Goal: Information Seeking & Learning: Find specific fact

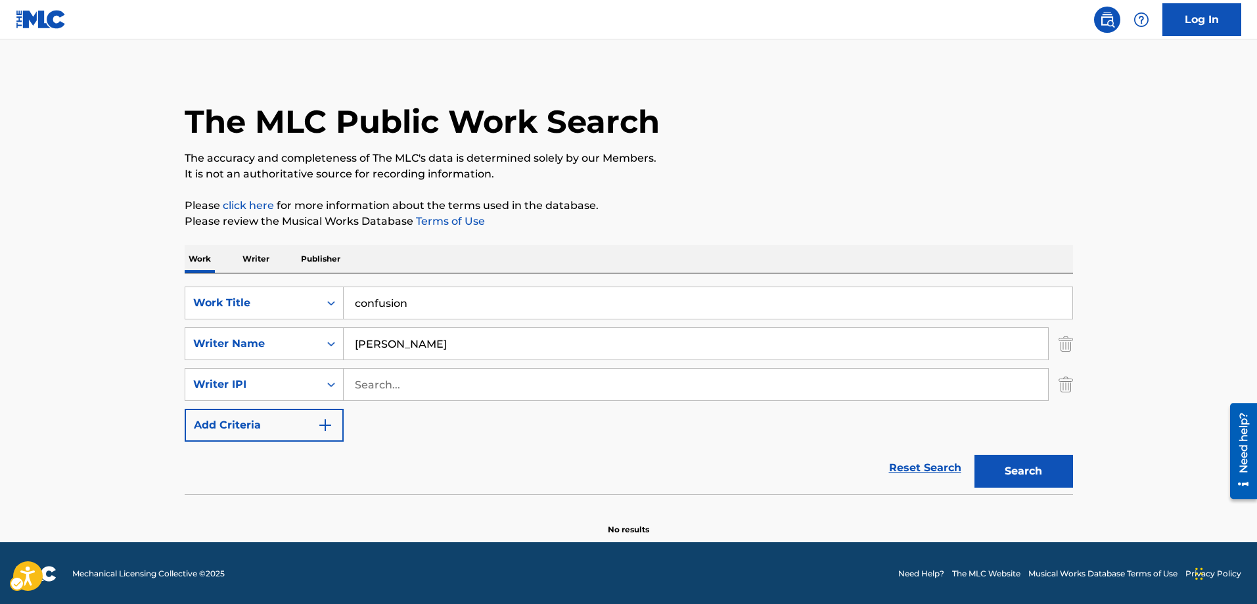
scroll to position [7, 0]
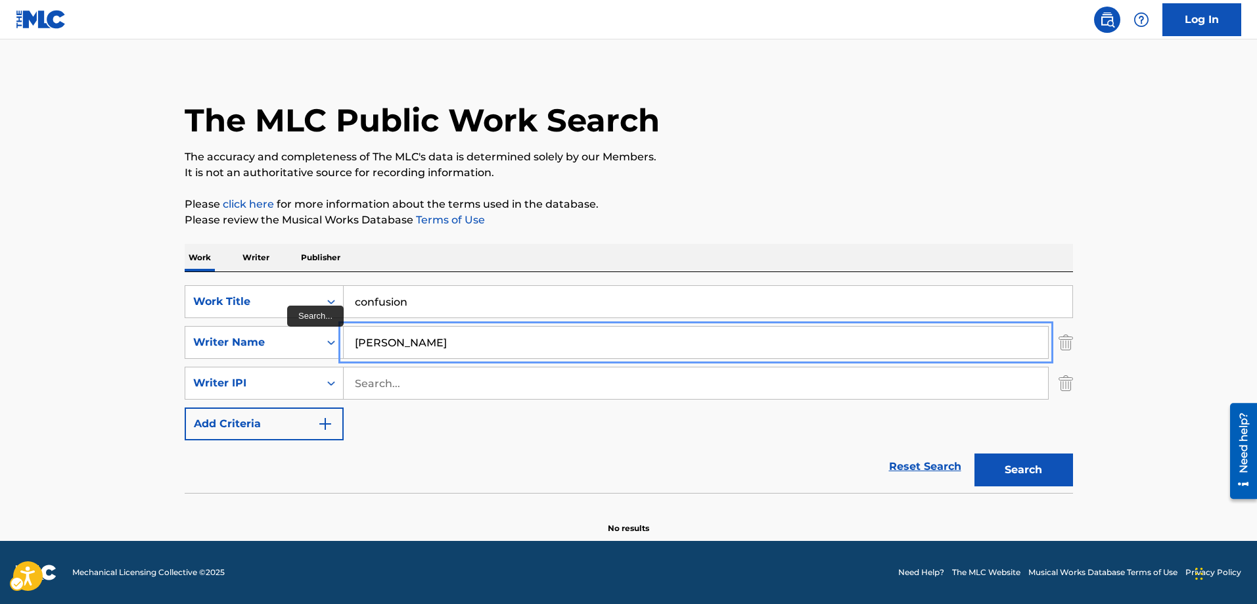
click at [445, 340] on input "[PERSON_NAME]" at bounding box center [696, 343] width 704 height 32
click at [185, 407] on button "Add Criteria" at bounding box center [264, 423] width 159 height 33
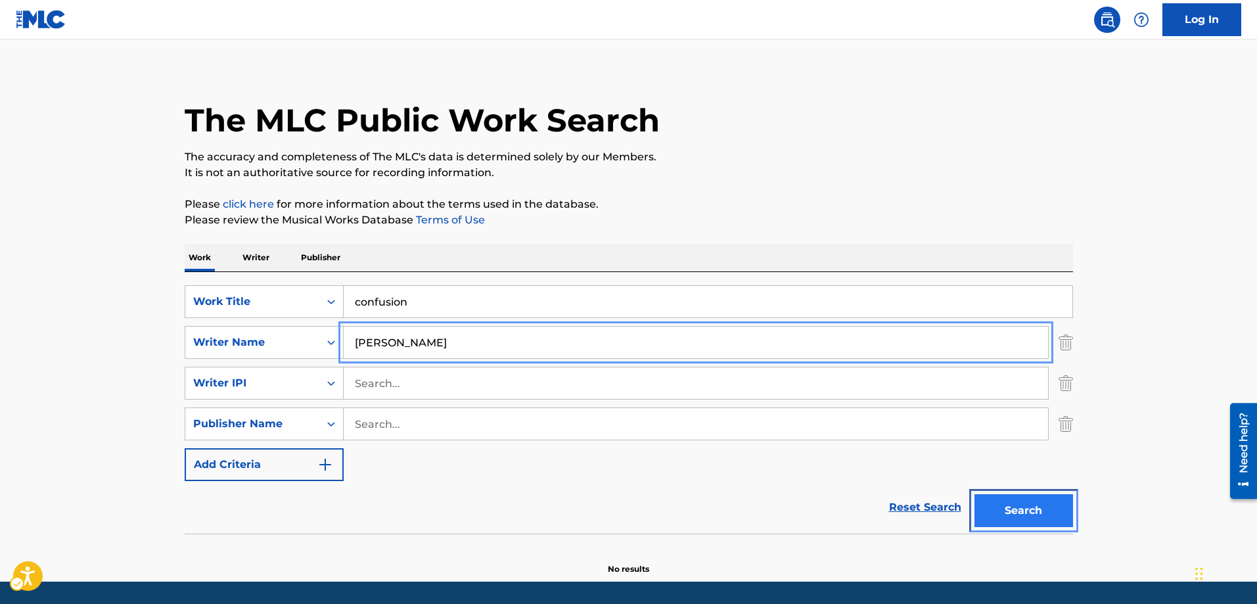
click at [1000, 510] on button "Search" at bounding box center [1023, 510] width 99 height 33
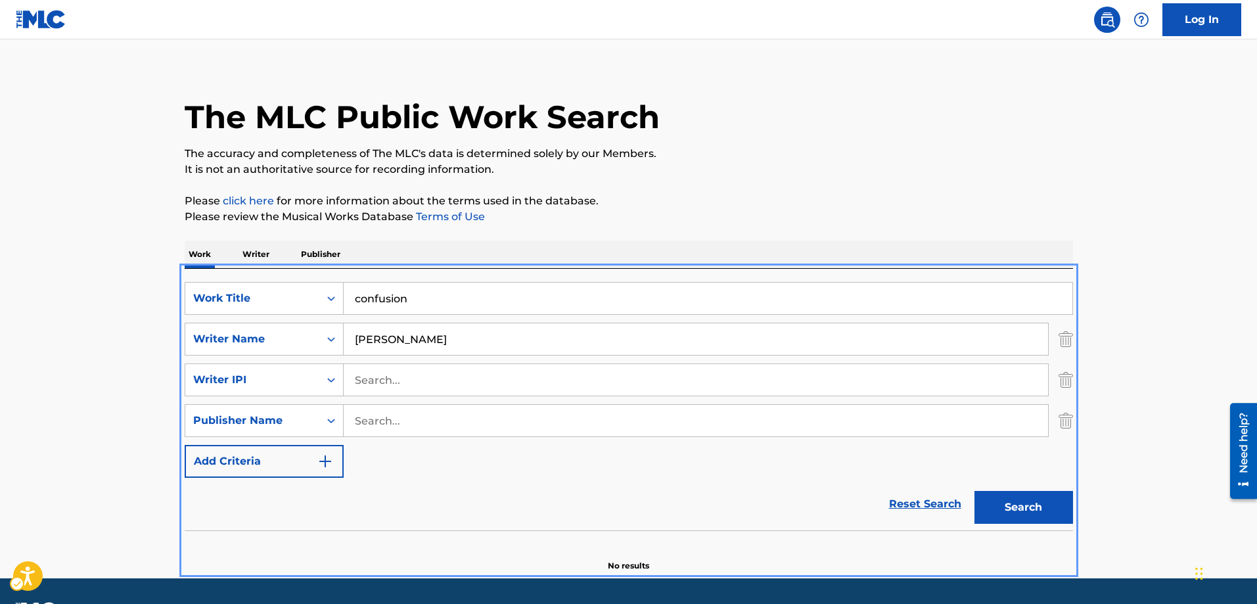
scroll to position [0, 0]
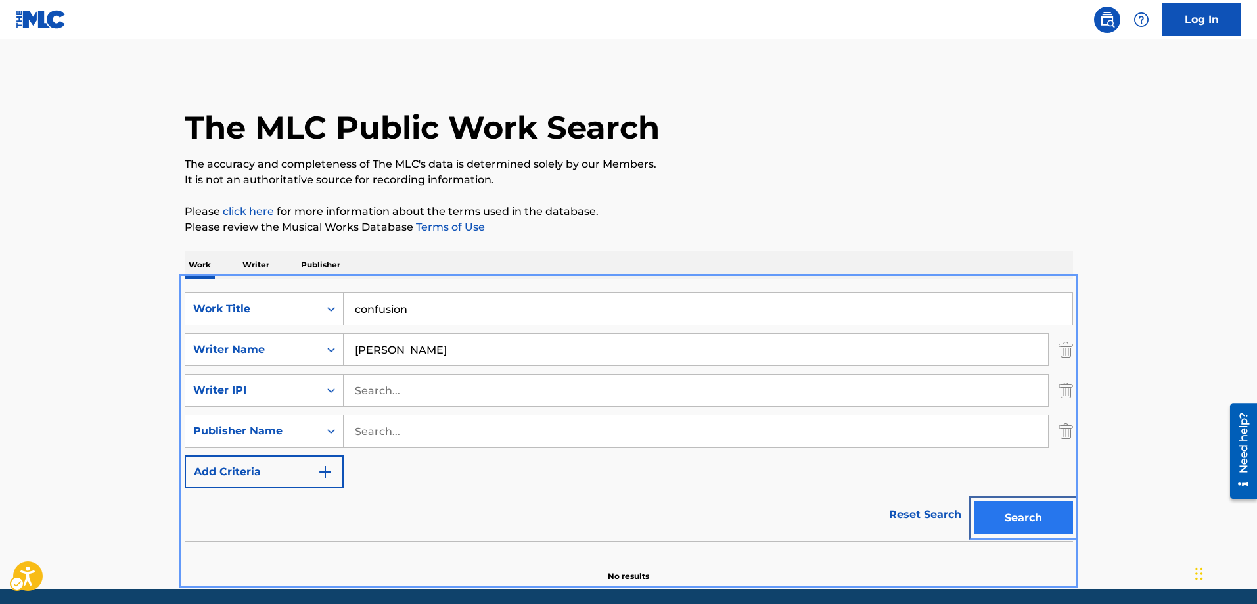
click at [1003, 514] on button "Search" at bounding box center [1023, 517] width 99 height 33
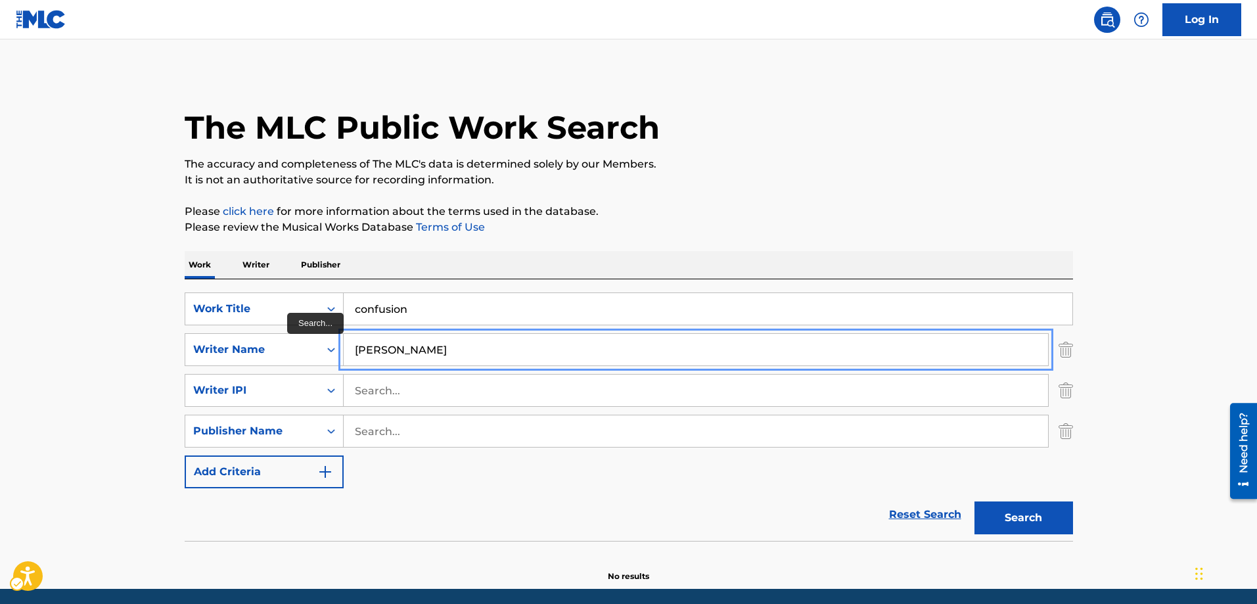
click at [504, 347] on input "[PERSON_NAME]" at bounding box center [696, 350] width 704 height 32
click at [185, 455] on button "Add Criteria" at bounding box center [264, 471] width 159 height 33
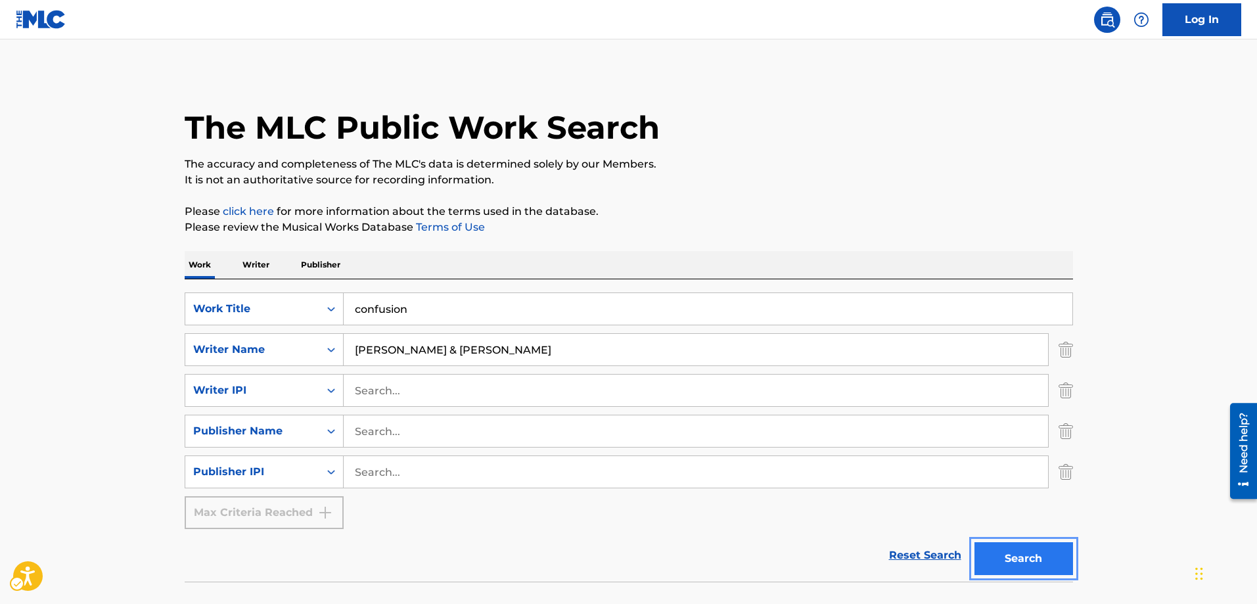
click at [1027, 556] on button "Search" at bounding box center [1023, 558] width 99 height 33
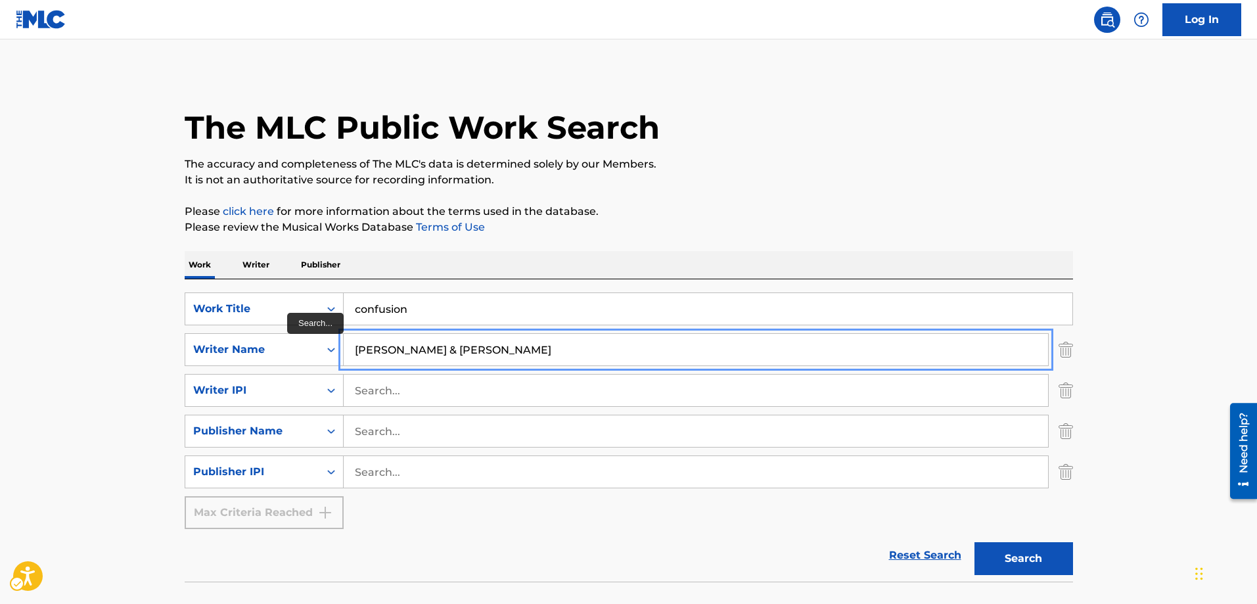
click at [601, 350] on input "[PERSON_NAME] & [PERSON_NAME]" at bounding box center [696, 350] width 704 height 32
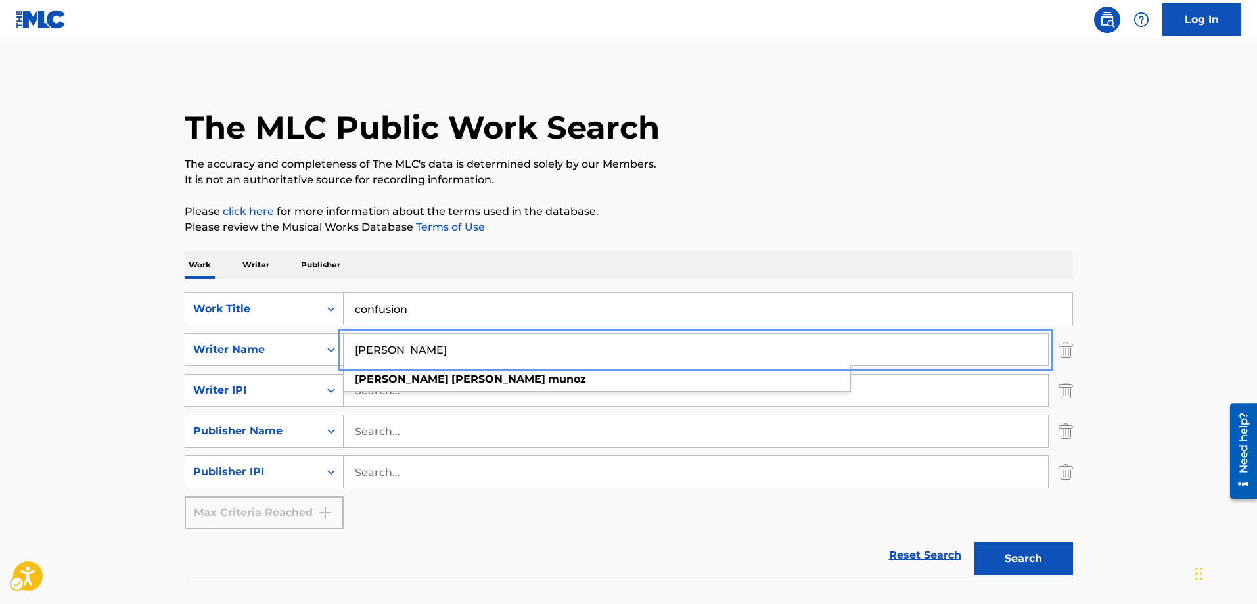
type input "[PERSON_NAME]"
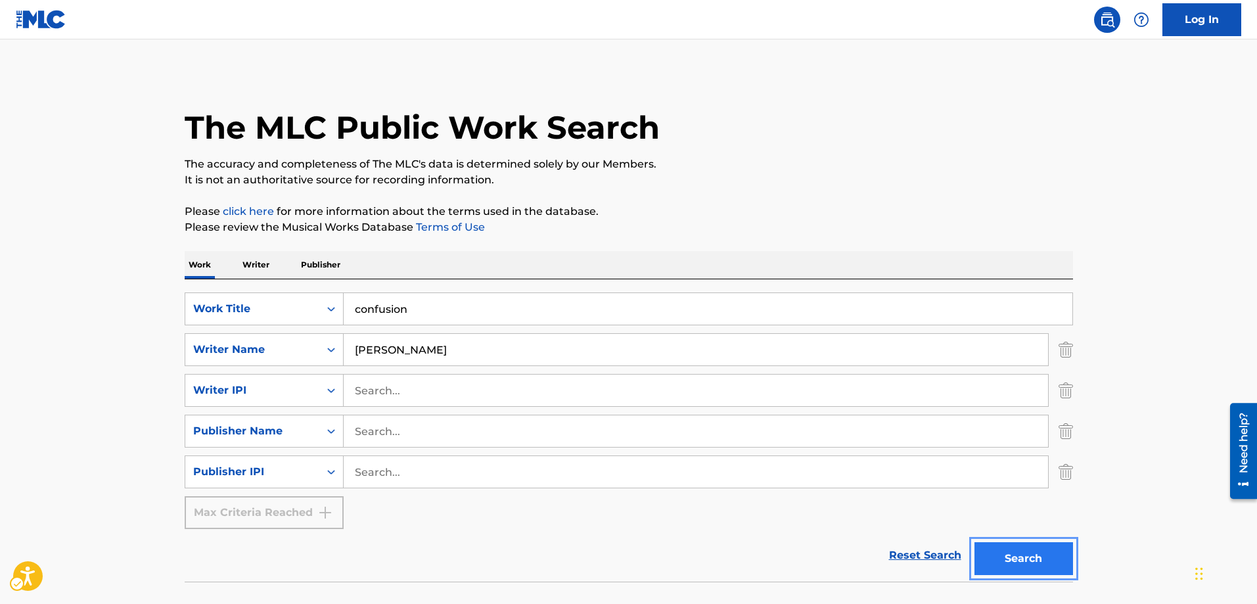
click at [1010, 555] on button "Search" at bounding box center [1023, 558] width 99 height 33
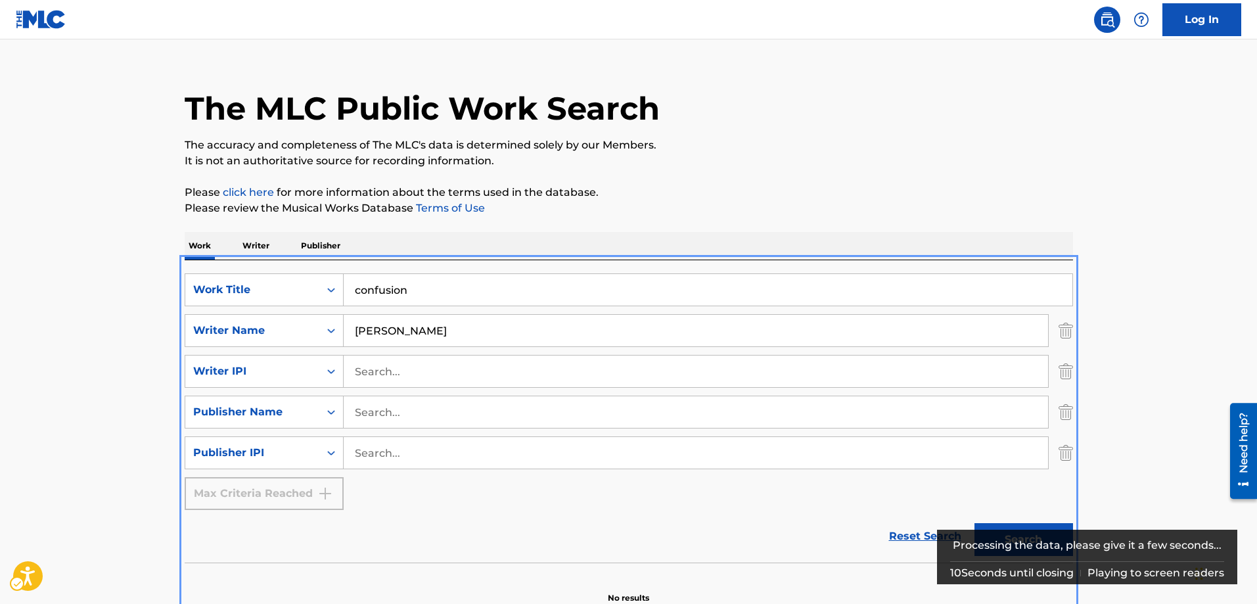
scroll to position [89, 0]
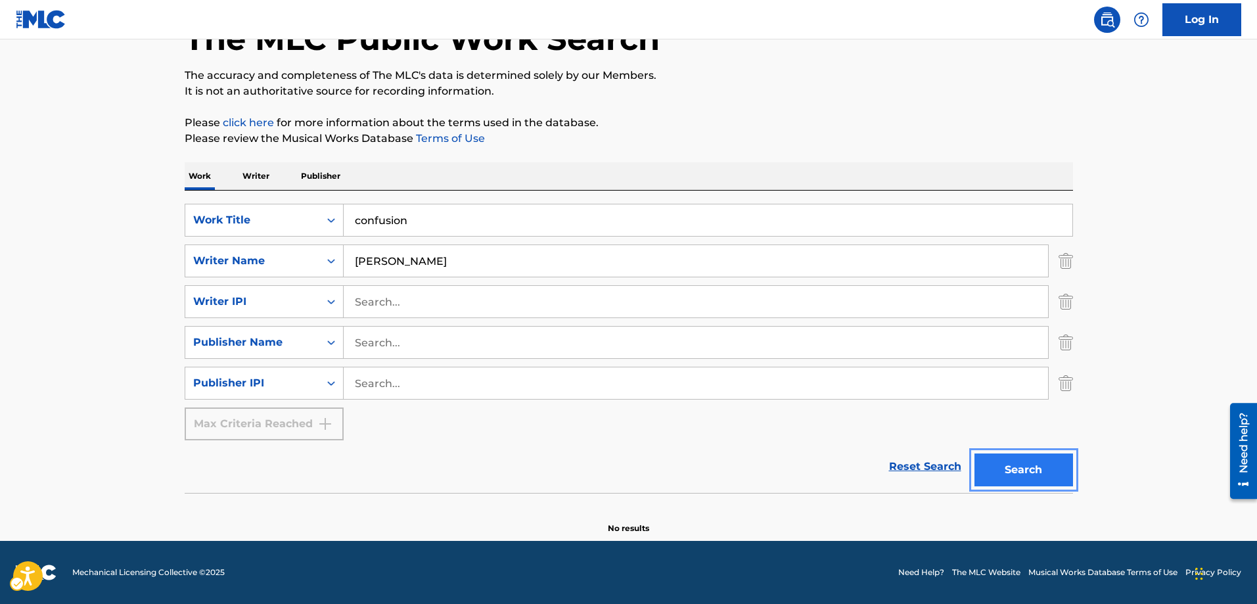
click at [1015, 470] on button "Search" at bounding box center [1023, 469] width 99 height 33
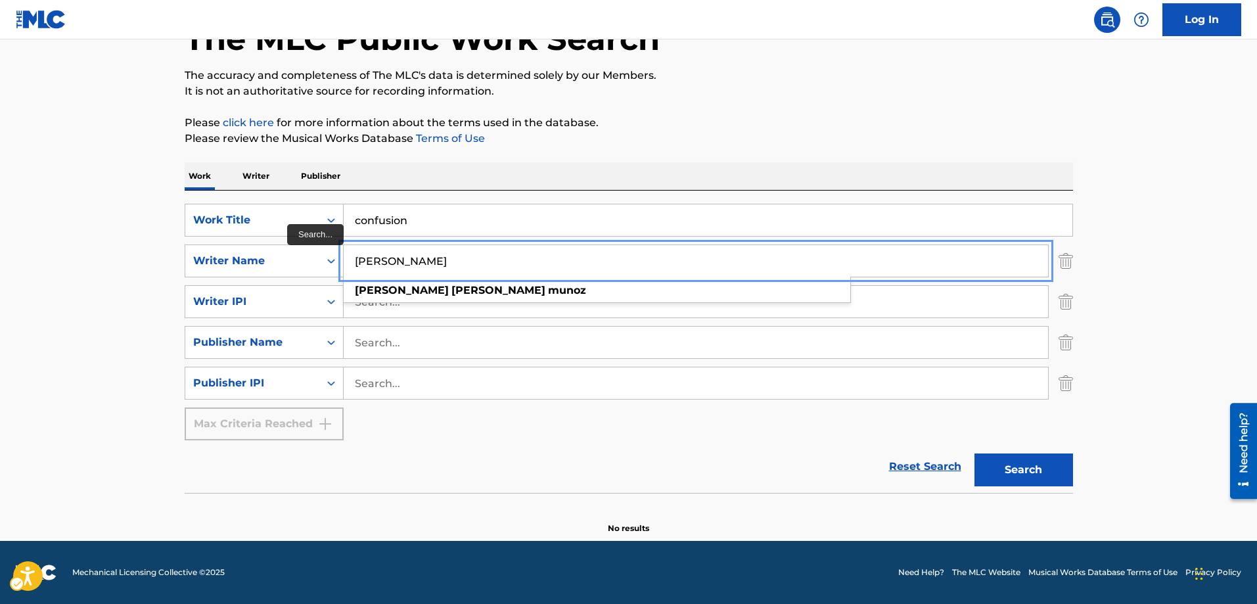
drag, startPoint x: 500, startPoint y: 263, endPoint x: 343, endPoint y: 262, distance: 157.0
click at [344, 262] on input "[PERSON_NAME]" at bounding box center [696, 261] width 704 height 32
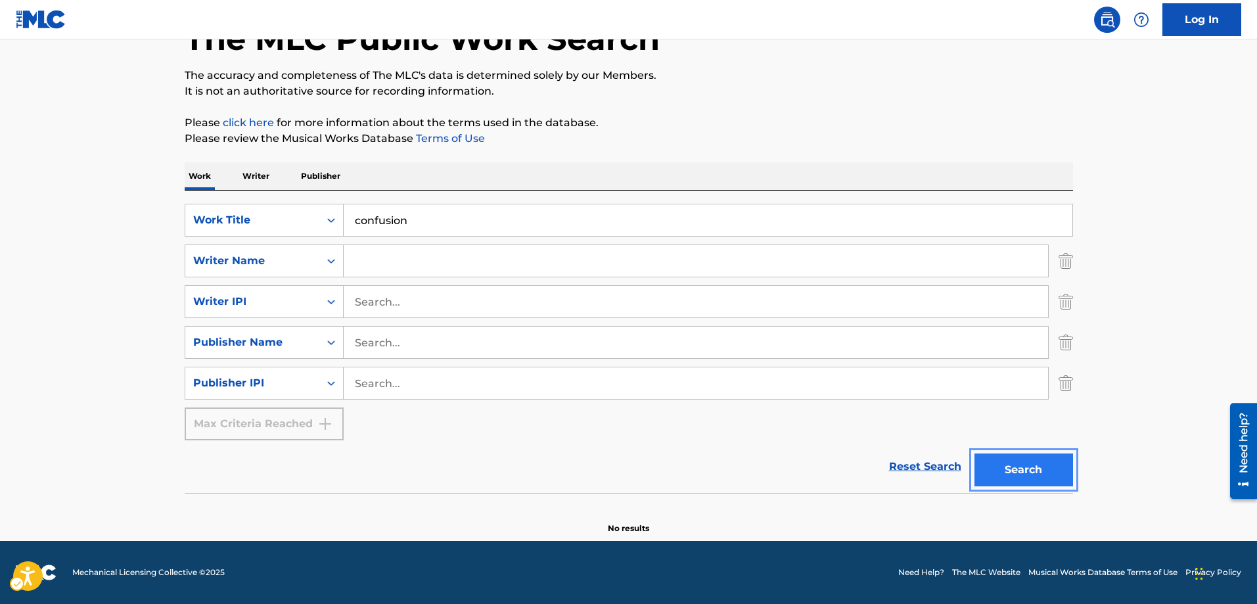
click at [1028, 474] on button "Search" at bounding box center [1023, 469] width 99 height 33
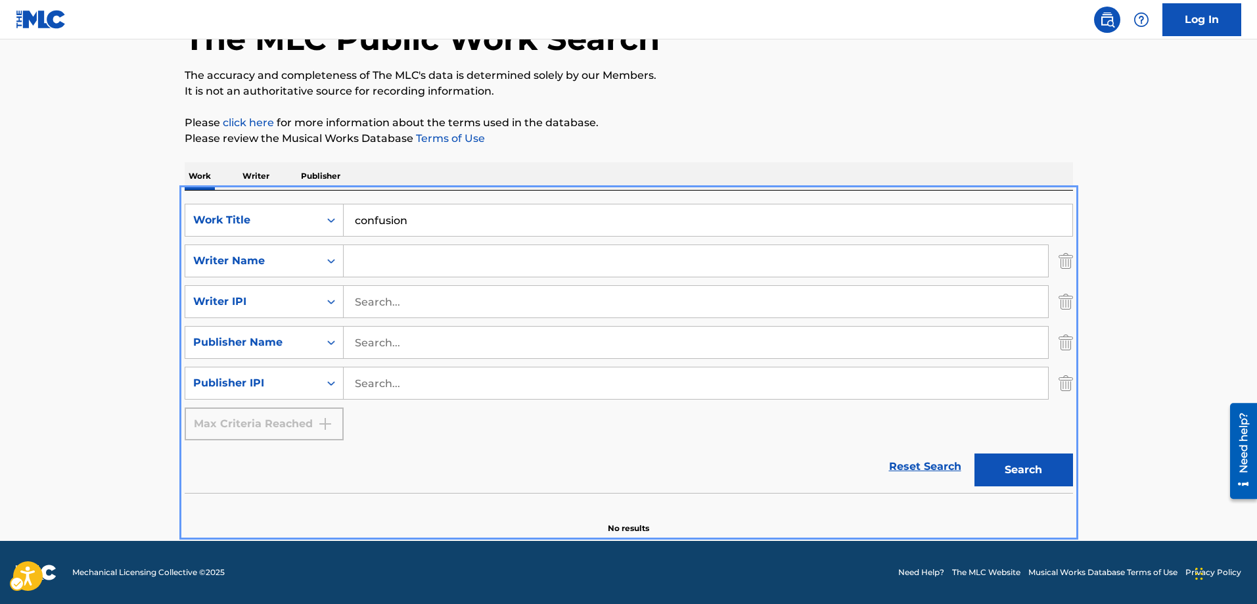
scroll to position [0, 0]
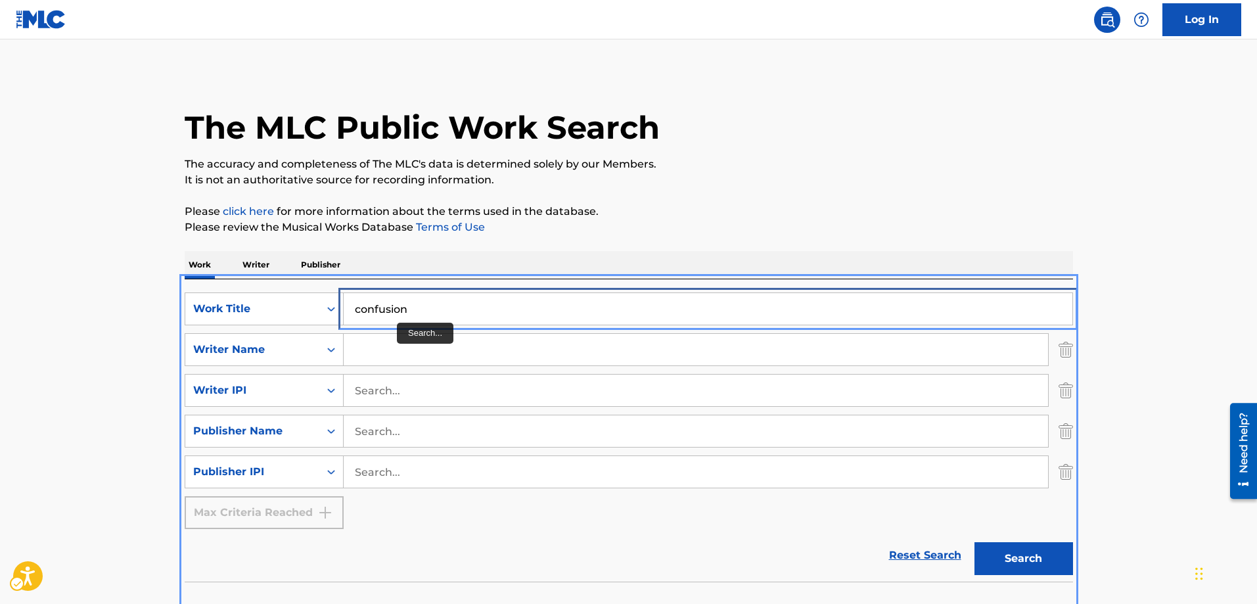
click at [390, 310] on input "confusion" at bounding box center [708, 309] width 729 height 32
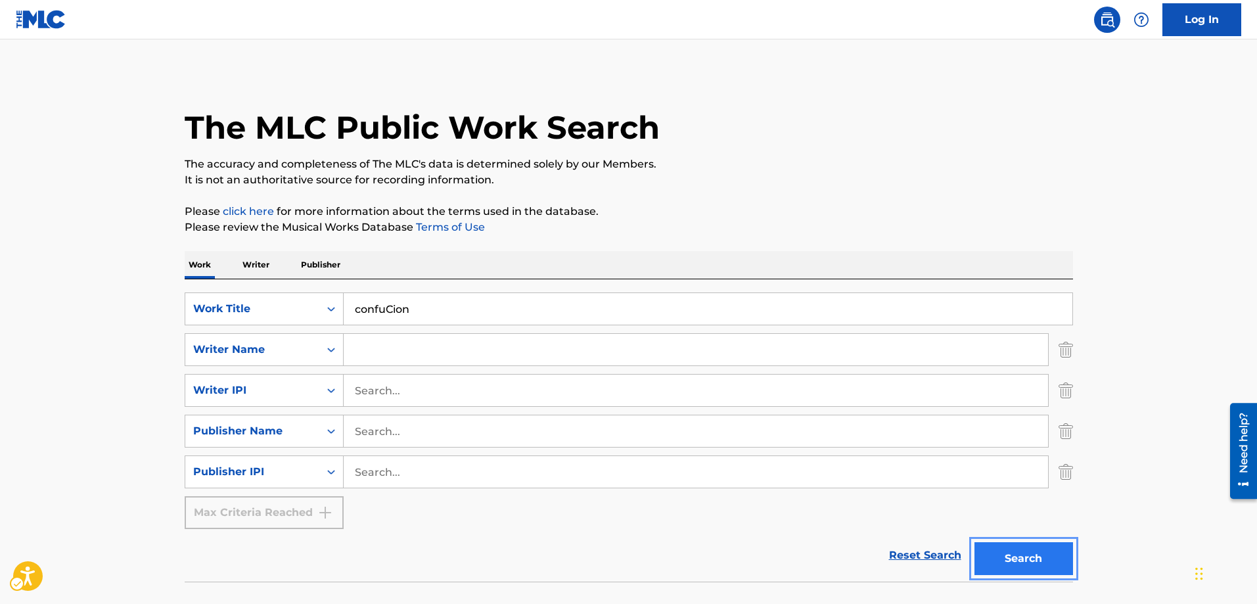
click at [1024, 555] on button "Search" at bounding box center [1023, 558] width 99 height 33
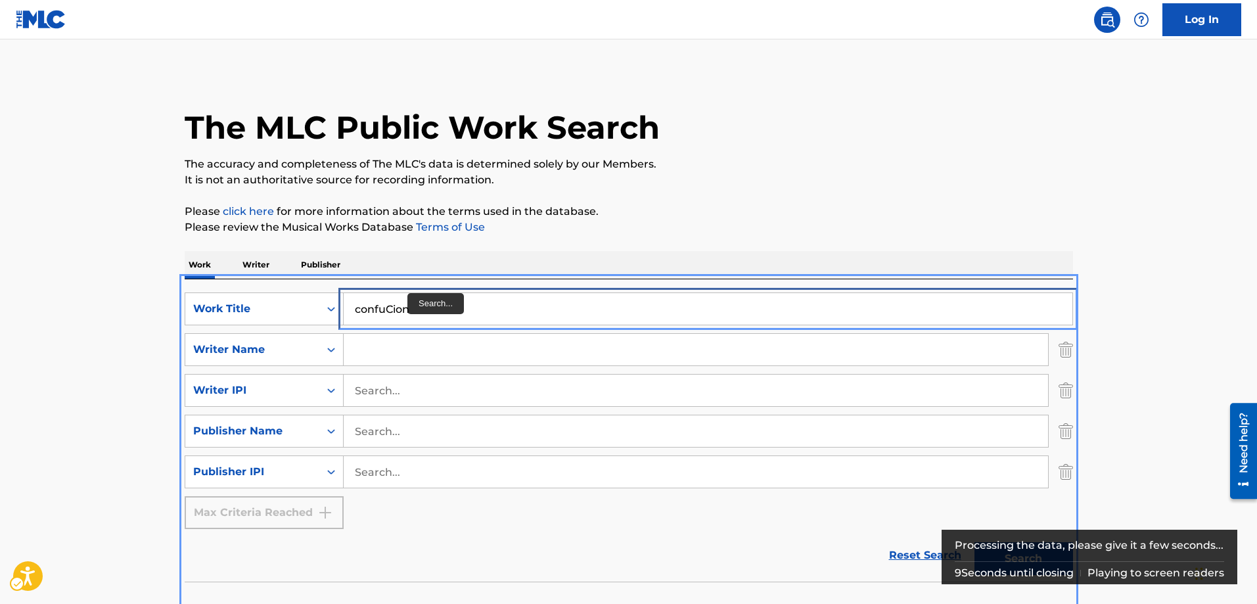
click at [420, 310] on input "confuCion" at bounding box center [708, 309] width 729 height 32
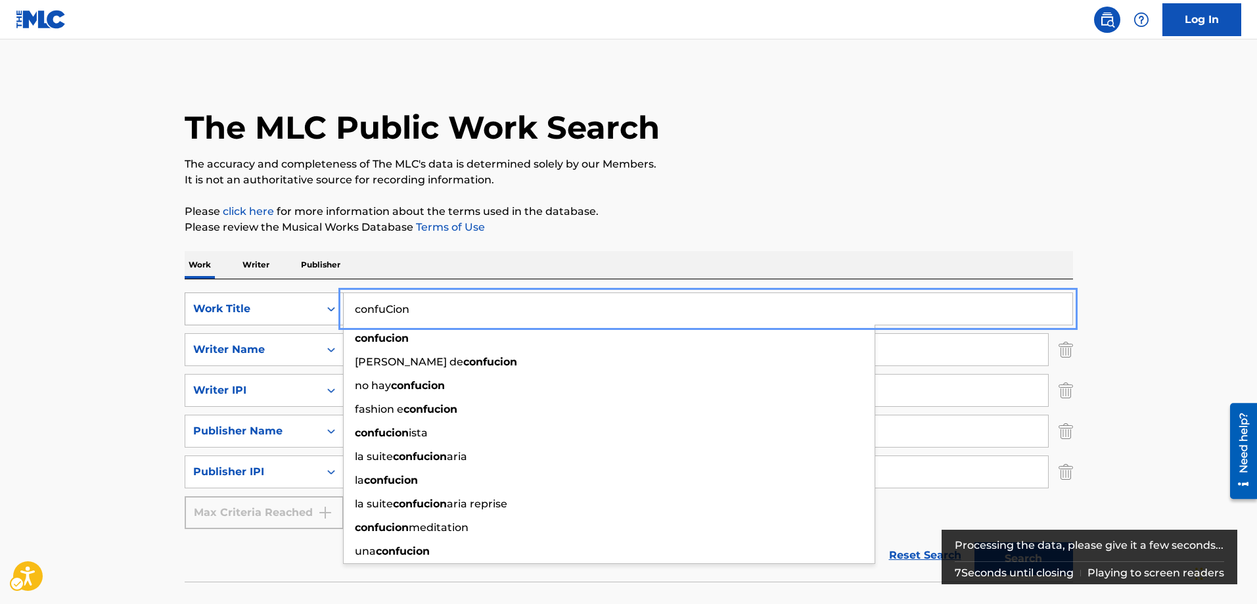
drag, startPoint x: 420, startPoint y: 310, endPoint x: 309, endPoint y: 307, distance: 111.7
click at [309, 307] on div "SearchWithCriteria1d0f5a9d-528b-4328-9f5c-9ccc71bbd078 Work Title confuCion con…" at bounding box center [629, 308] width 888 height 33
type input "c"
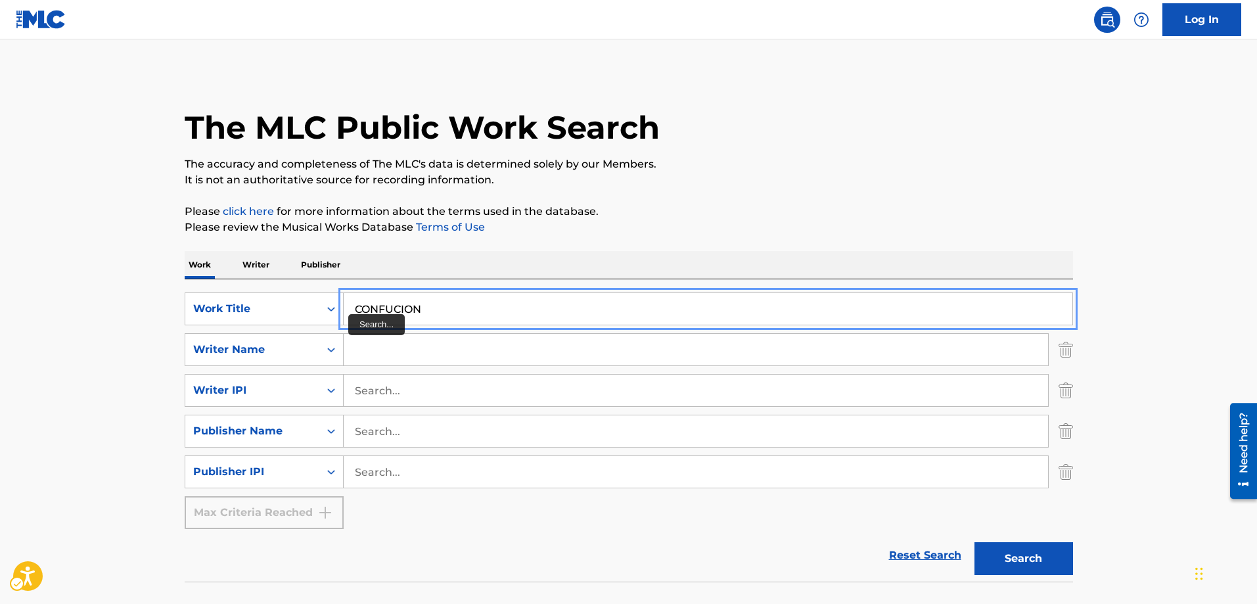
click at [399, 311] on input "CONFUCION" at bounding box center [708, 309] width 729 height 32
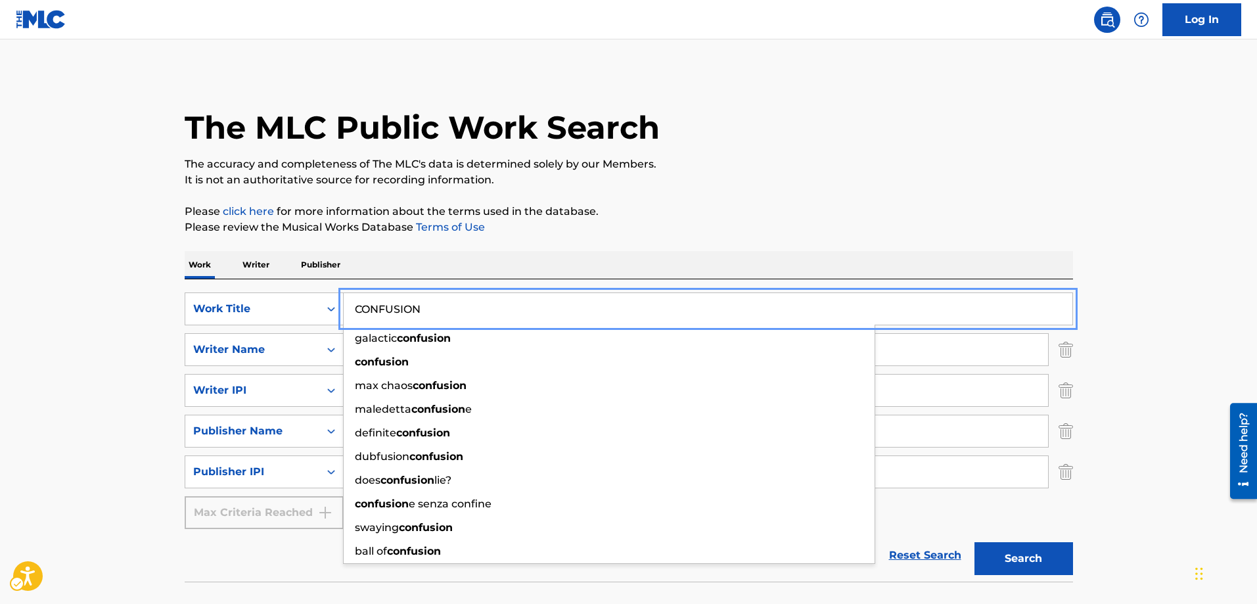
type input "CONFUSION"
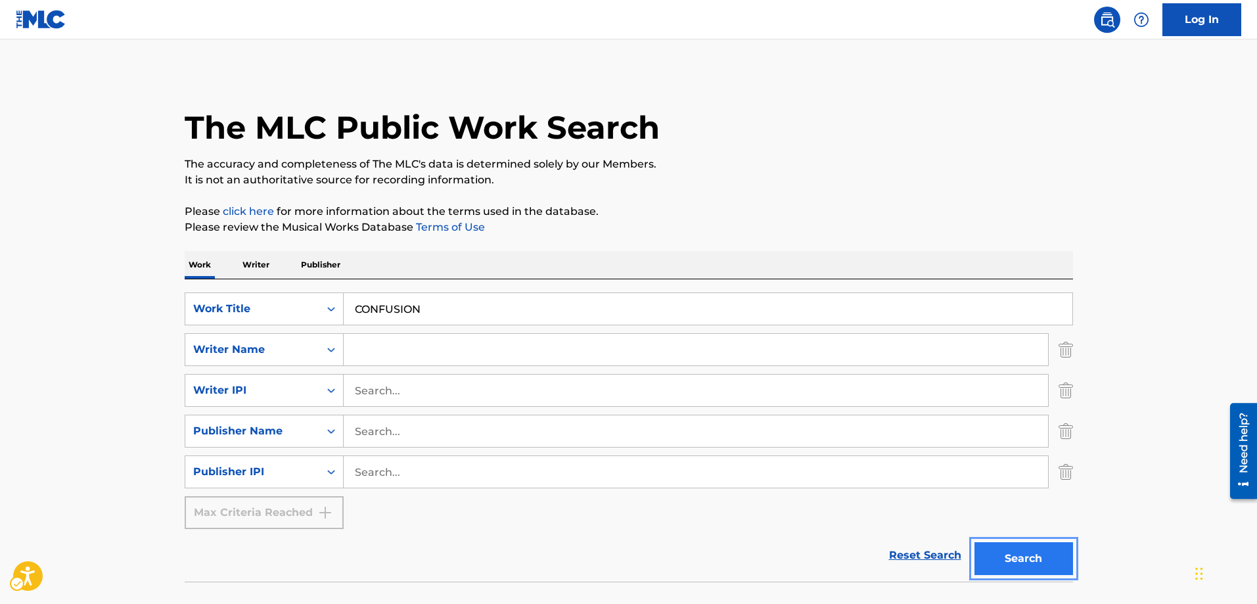
click at [1023, 558] on button "Search" at bounding box center [1023, 558] width 99 height 33
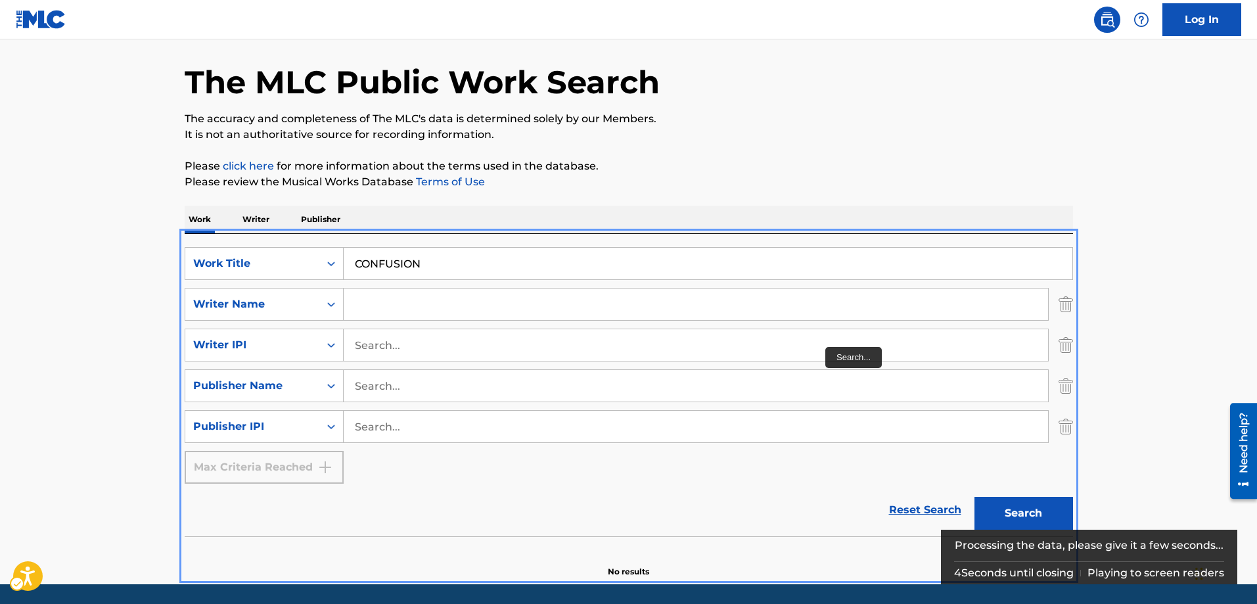
scroll to position [23, 0]
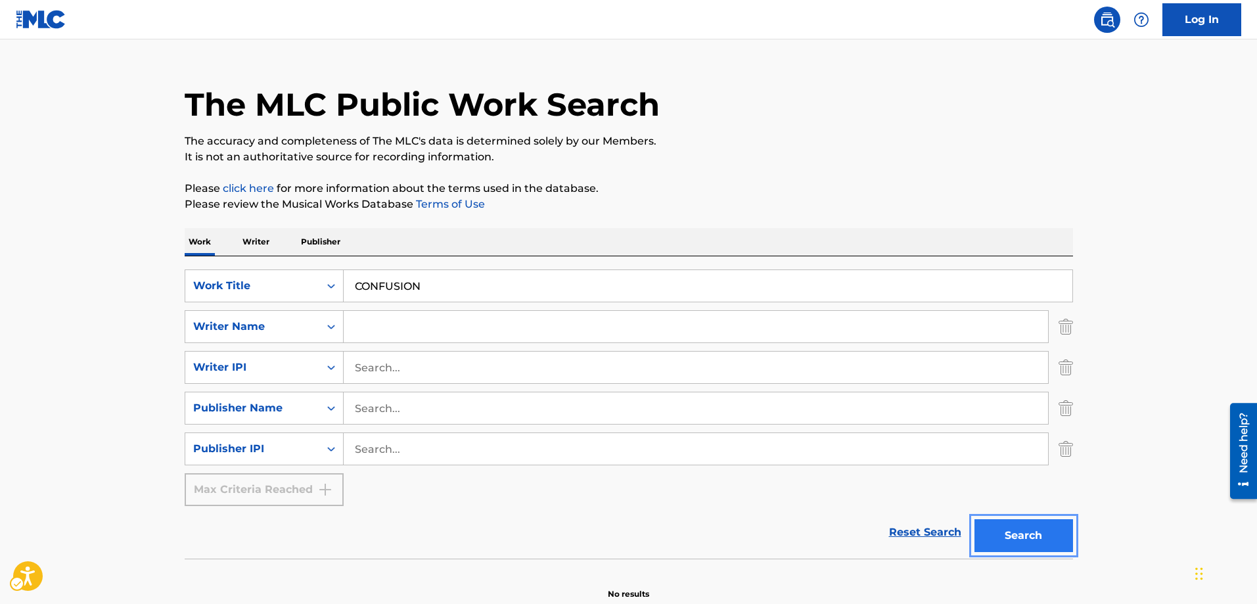
click at [1028, 537] on button "Search" at bounding box center [1023, 535] width 99 height 33
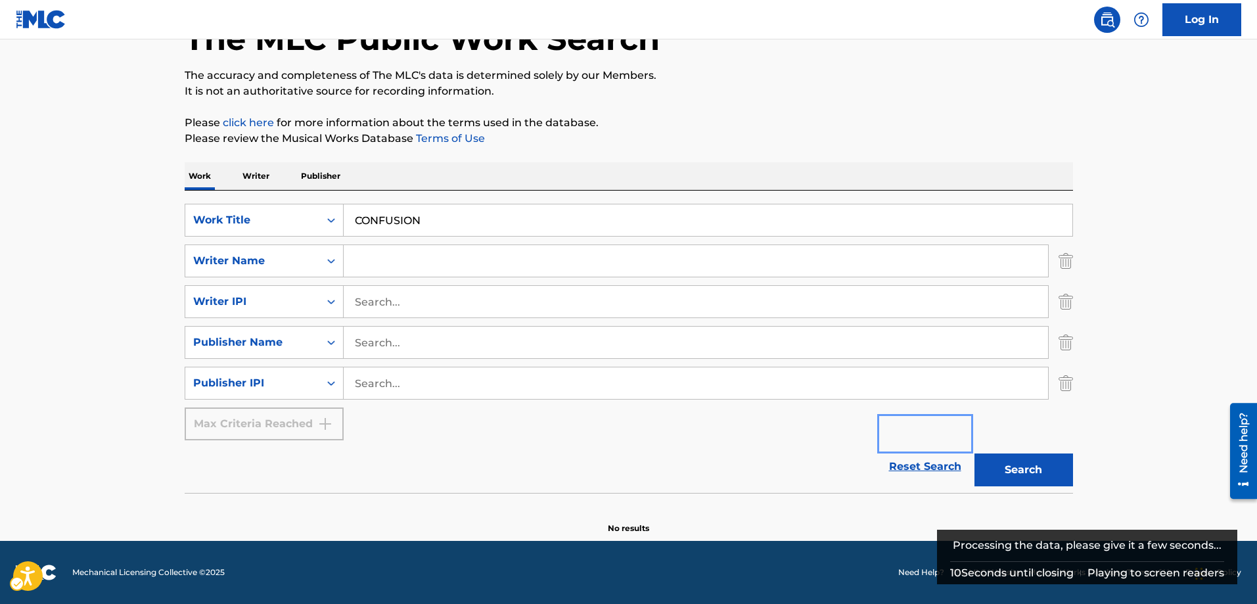
scroll to position [0, 0]
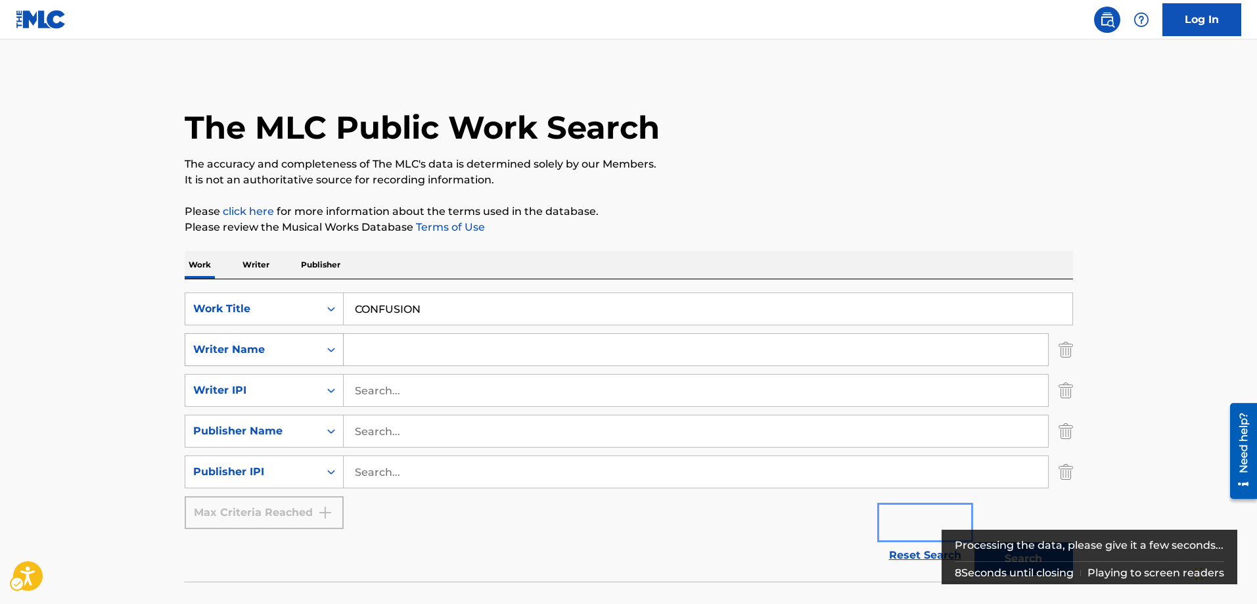
click at [329, 350] on icon "On" at bounding box center [331, 350] width 8 height 5
click at [281, 354] on div "Writer Name" at bounding box center [252, 350] width 118 height 16
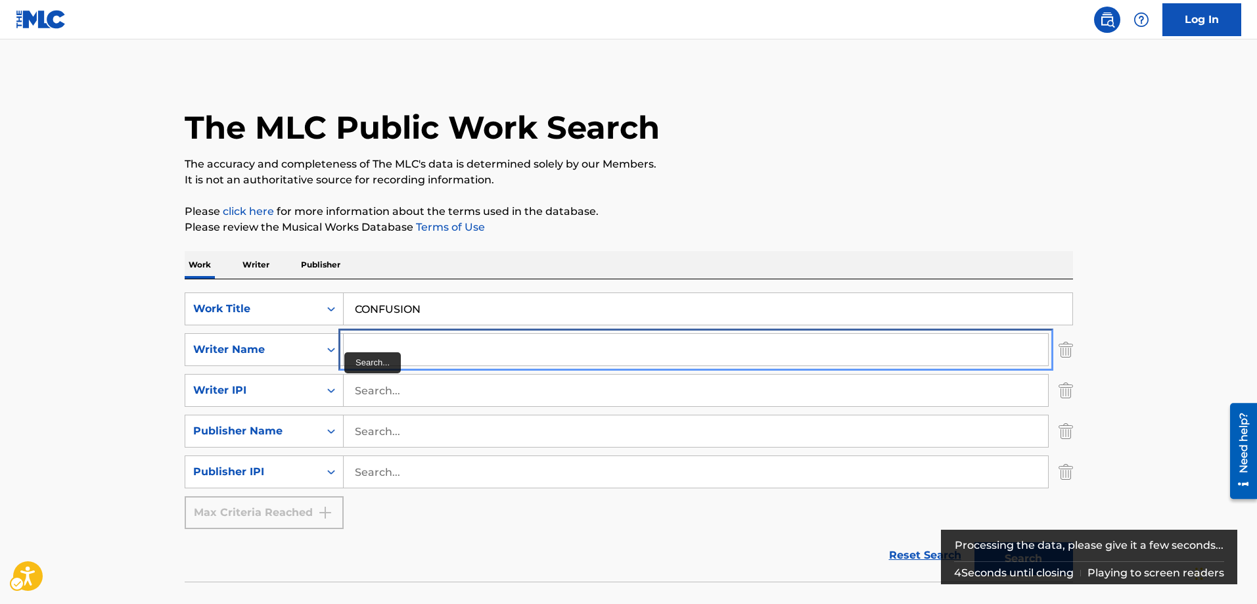
click at [359, 352] on input "Search..." at bounding box center [696, 350] width 704 height 32
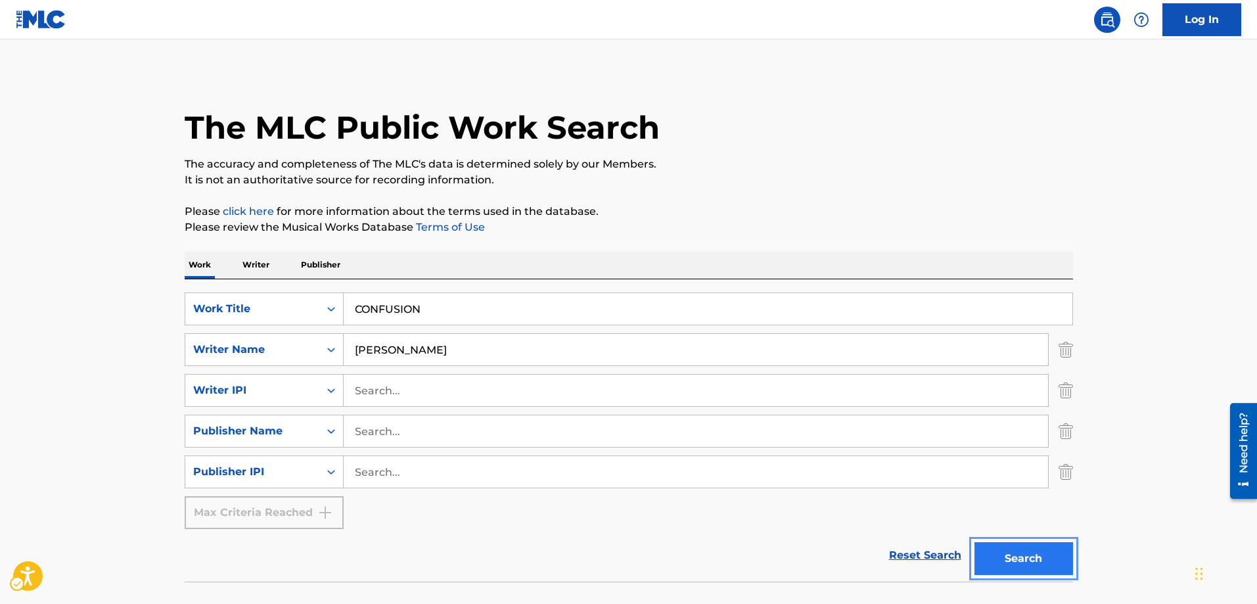
click at [1022, 559] on button "Search" at bounding box center [1023, 558] width 99 height 33
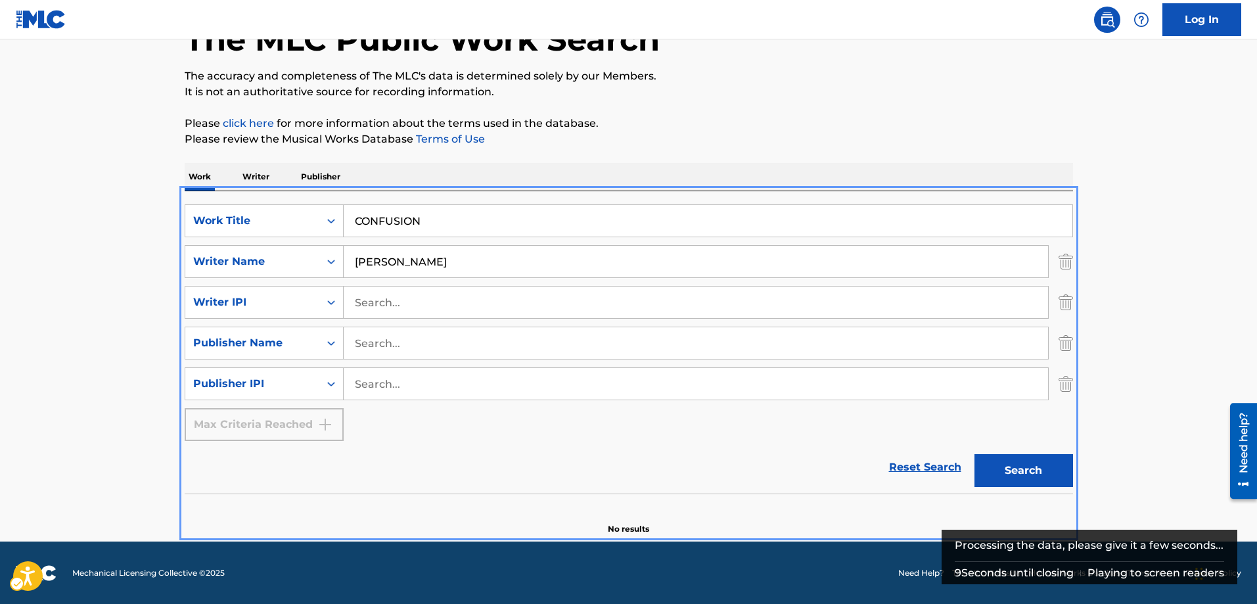
scroll to position [89, 0]
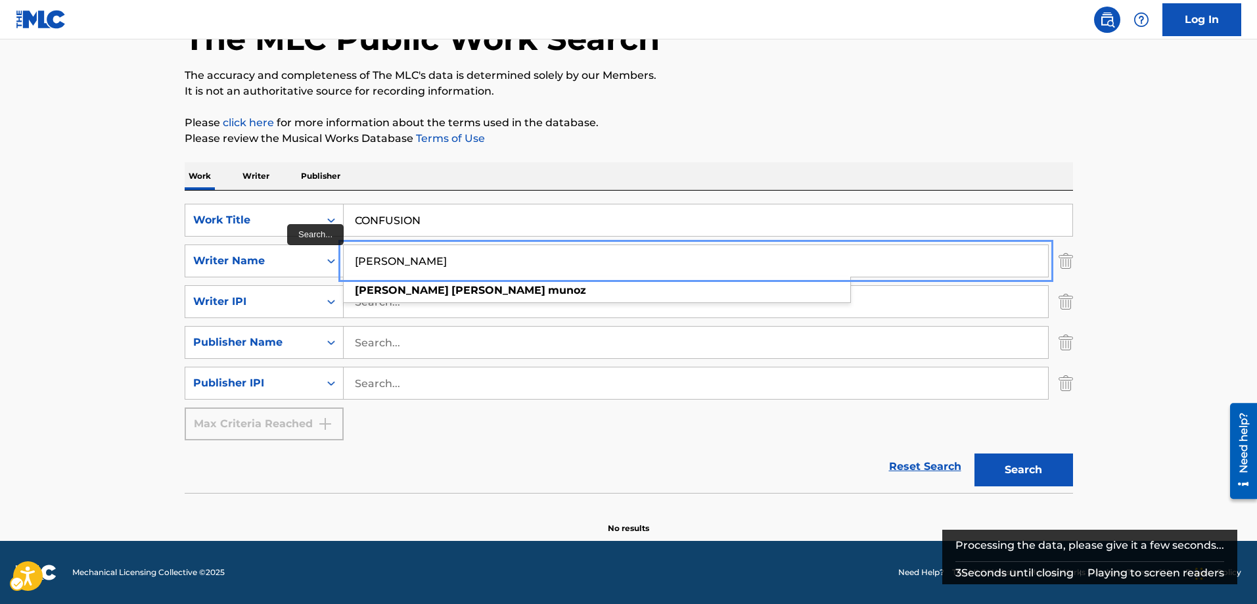
drag, startPoint x: 514, startPoint y: 263, endPoint x: 452, endPoint y: 252, distance: 63.5
click at [452, 252] on input "[PERSON_NAME]" at bounding box center [696, 261] width 704 height 32
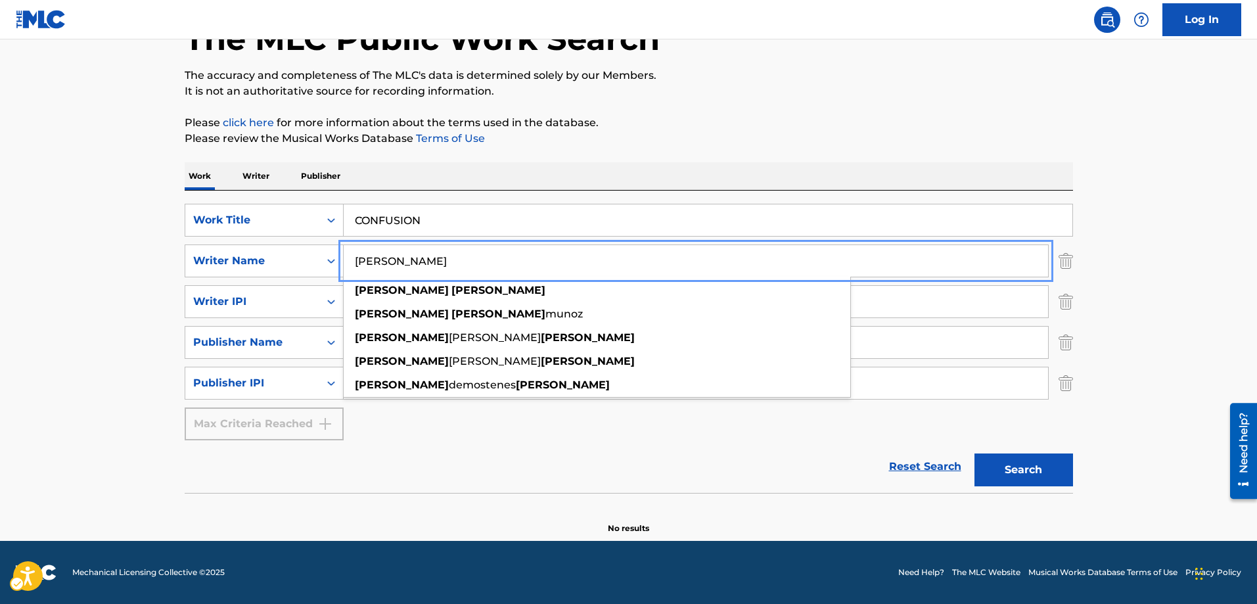
type input "[PERSON_NAME]"
click at [1024, 466] on button "Search" at bounding box center [1023, 469] width 99 height 33
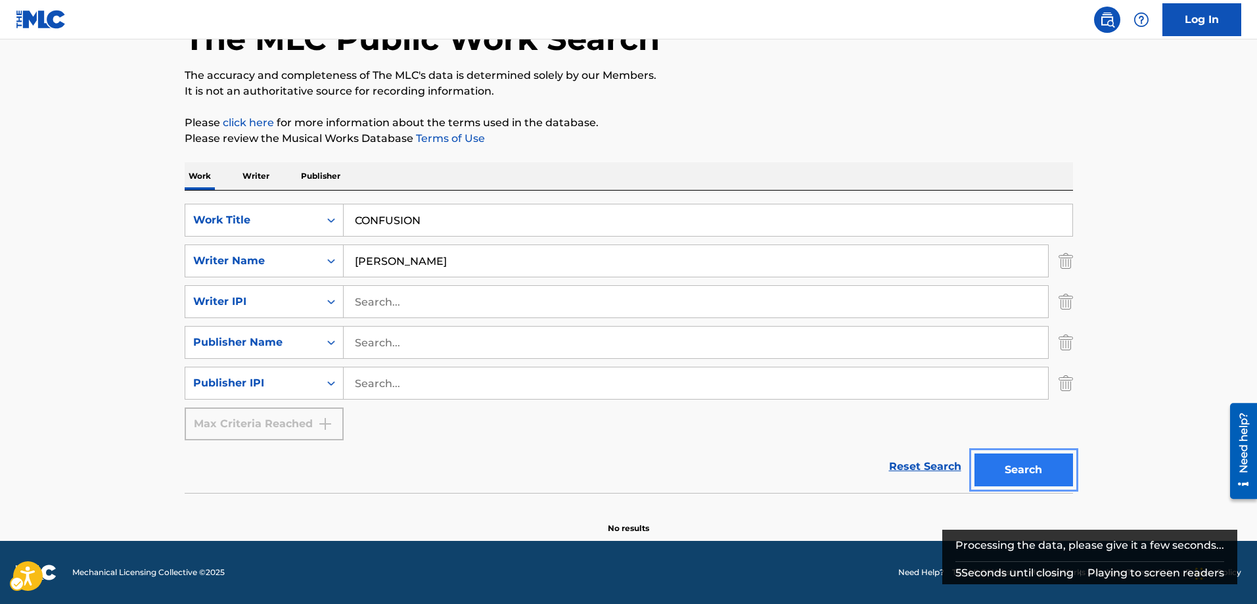
click at [1024, 467] on button "Search" at bounding box center [1023, 469] width 99 height 33
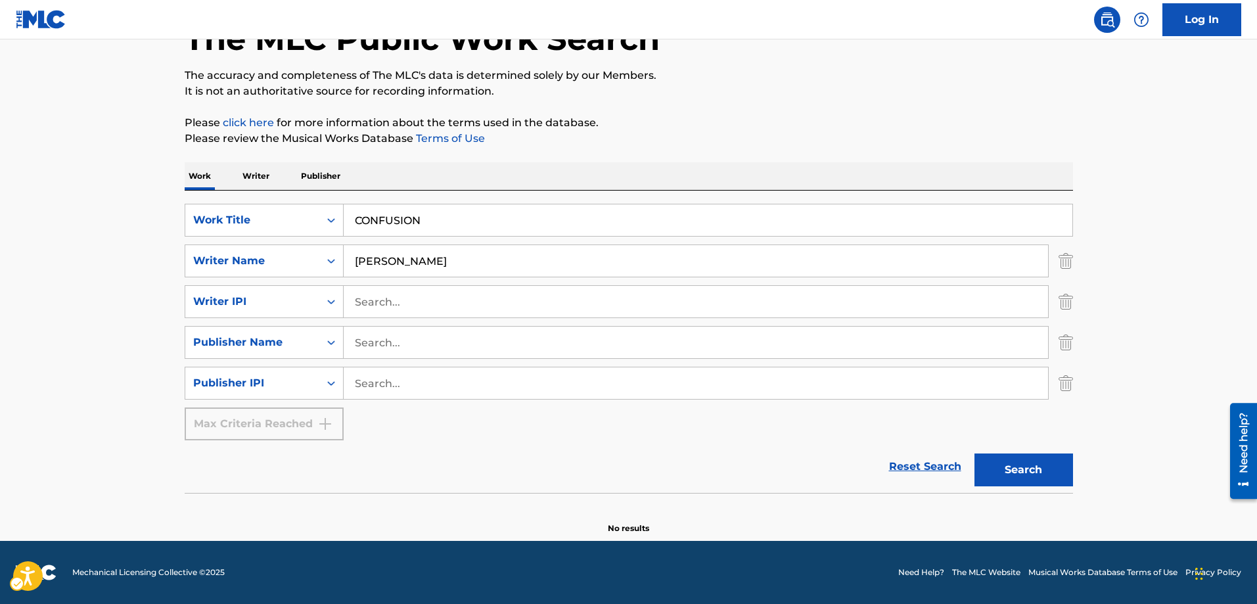
scroll to position [0, 0]
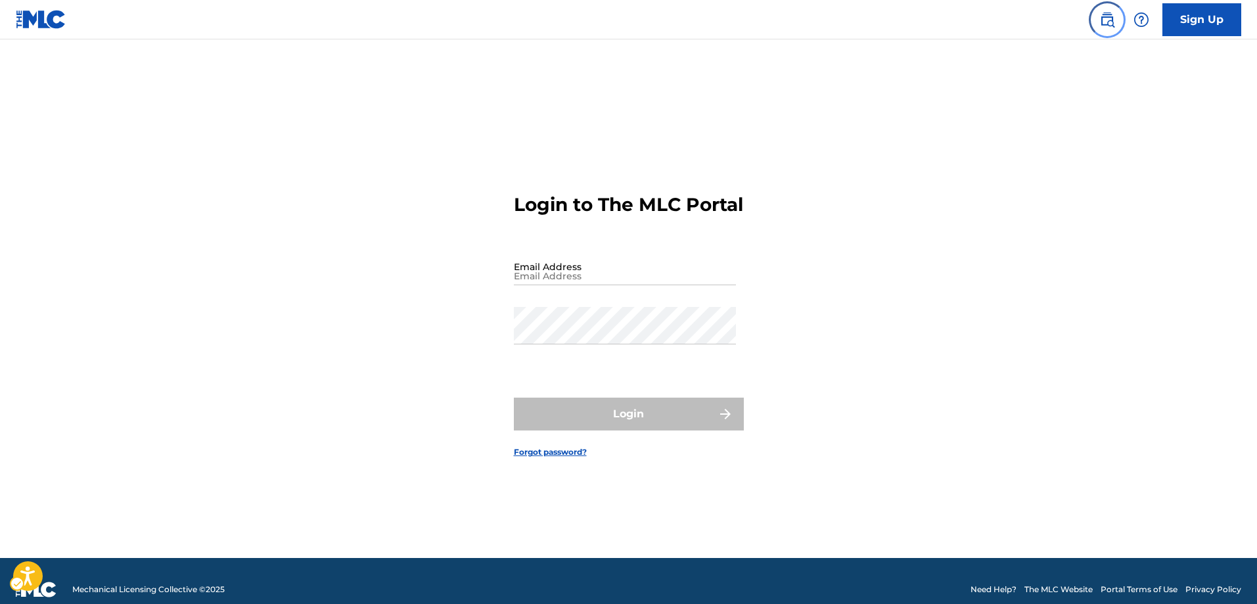
click at [1112, 22] on img "Page Menu" at bounding box center [1107, 20] width 16 height 16
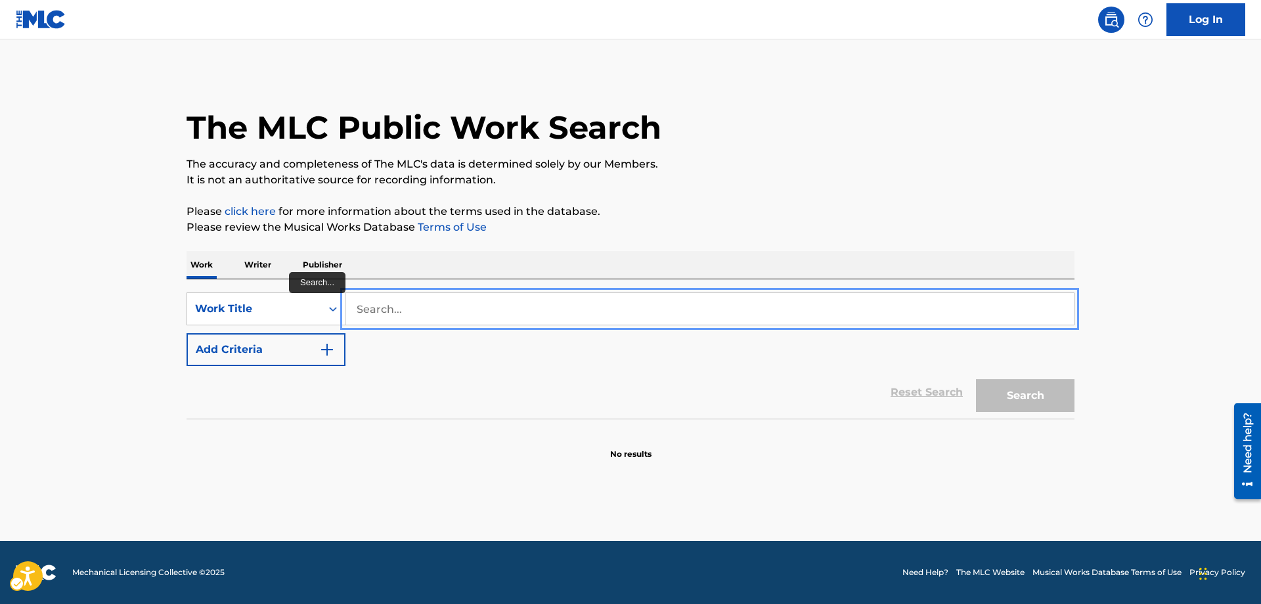
click at [353, 307] on input "Search..." at bounding box center [710, 309] width 729 height 32
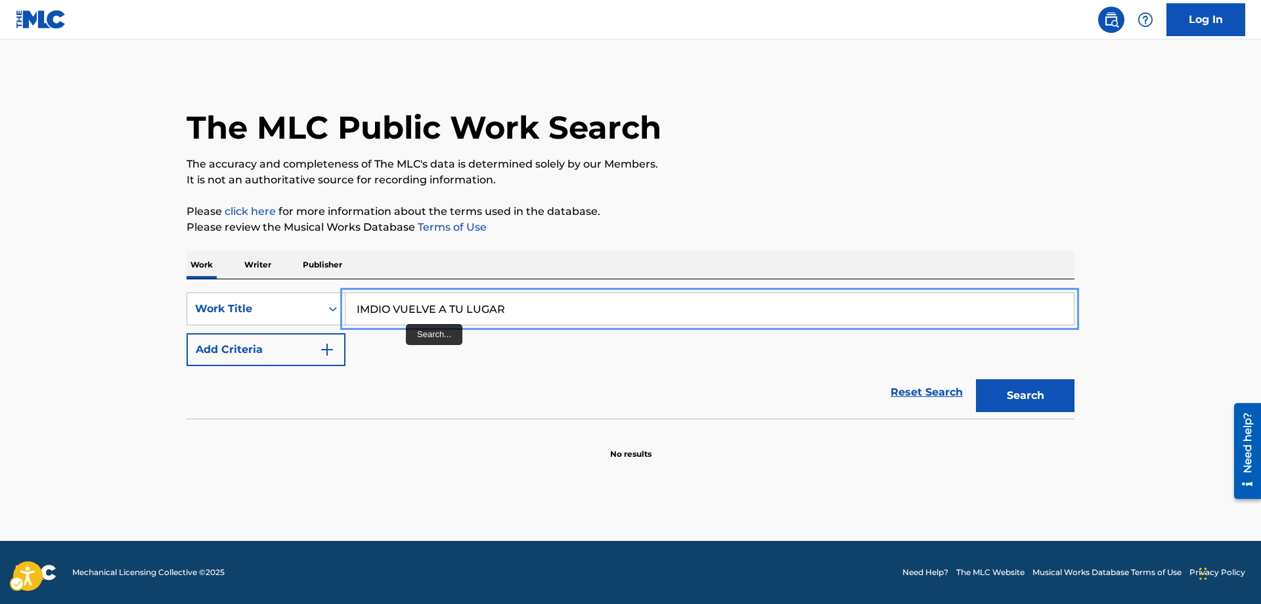
click at [371, 309] on input "IMDIO VUELVE A TU LUGAR" at bounding box center [710, 309] width 729 height 32
type input "INDIO VUELVE A TU LUGAR"
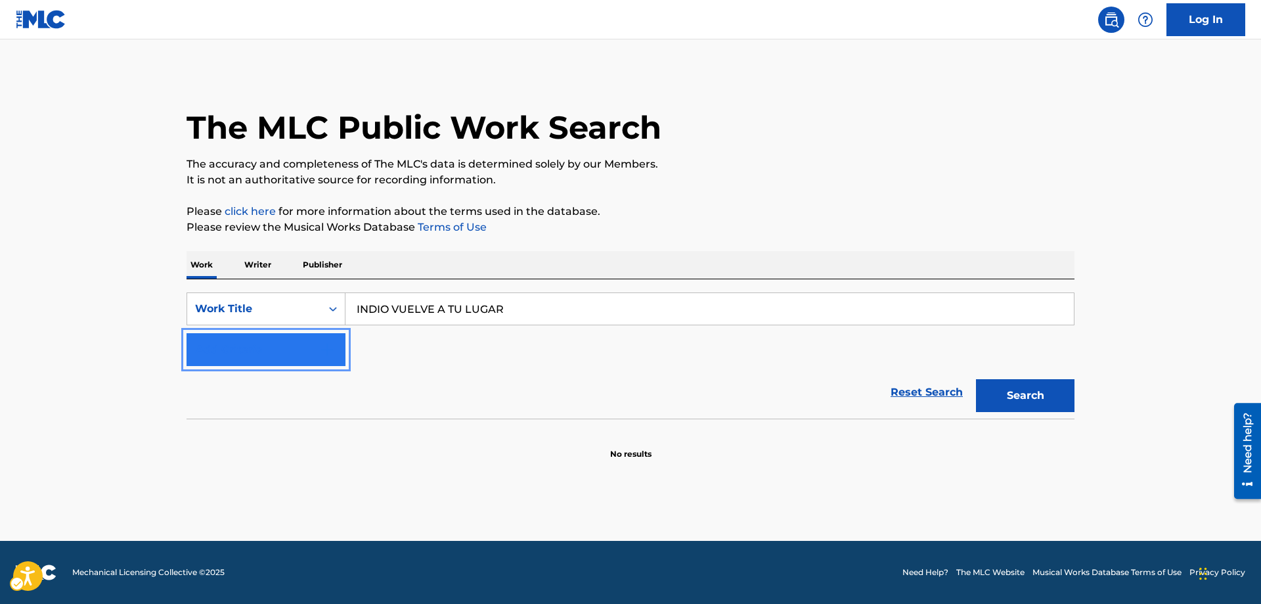
click at [324, 349] on img "Search Form" at bounding box center [327, 350] width 16 height 16
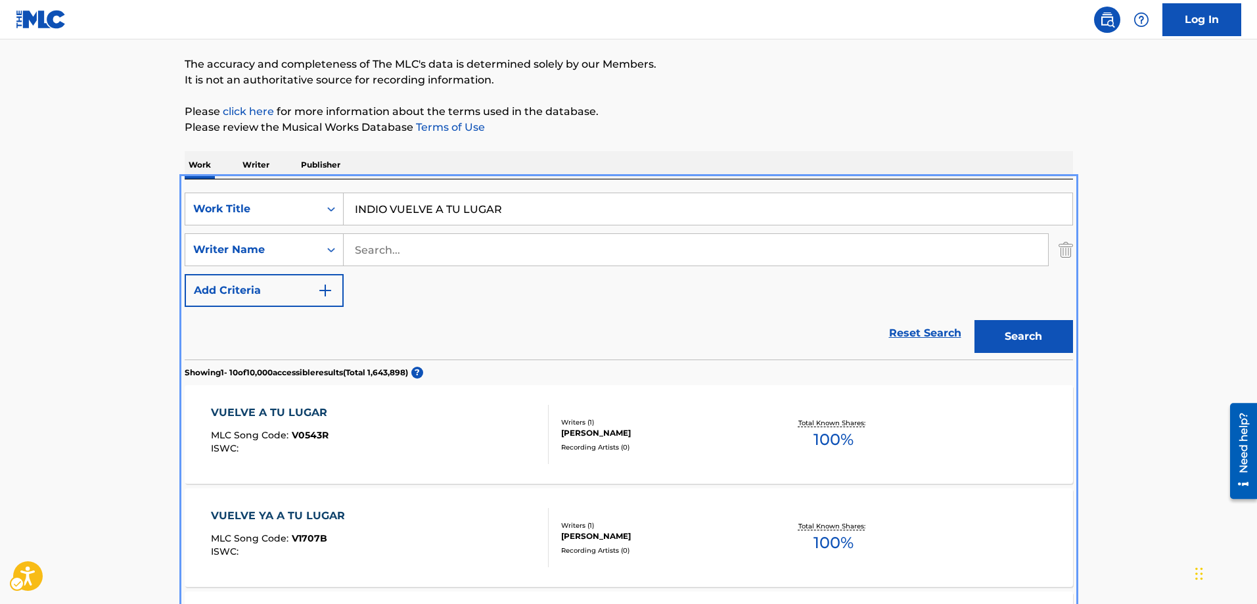
scroll to position [82, 0]
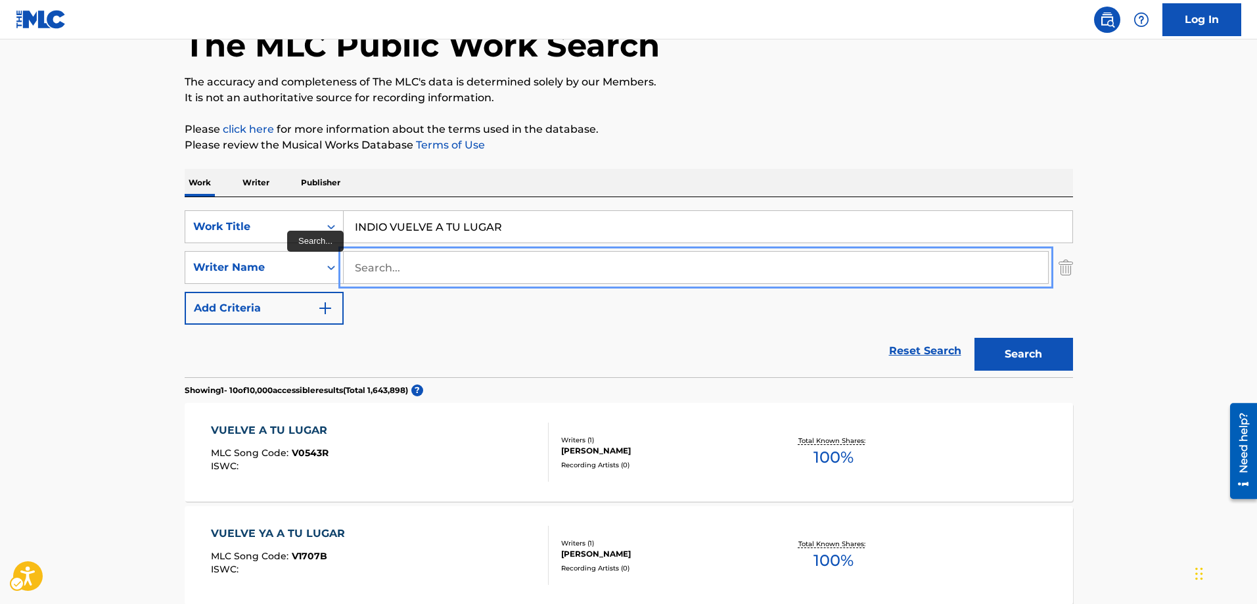
click at [350, 267] on input "Search..." at bounding box center [696, 268] width 704 height 32
click at [185, 292] on button "Add Criteria" at bounding box center [264, 308] width 159 height 33
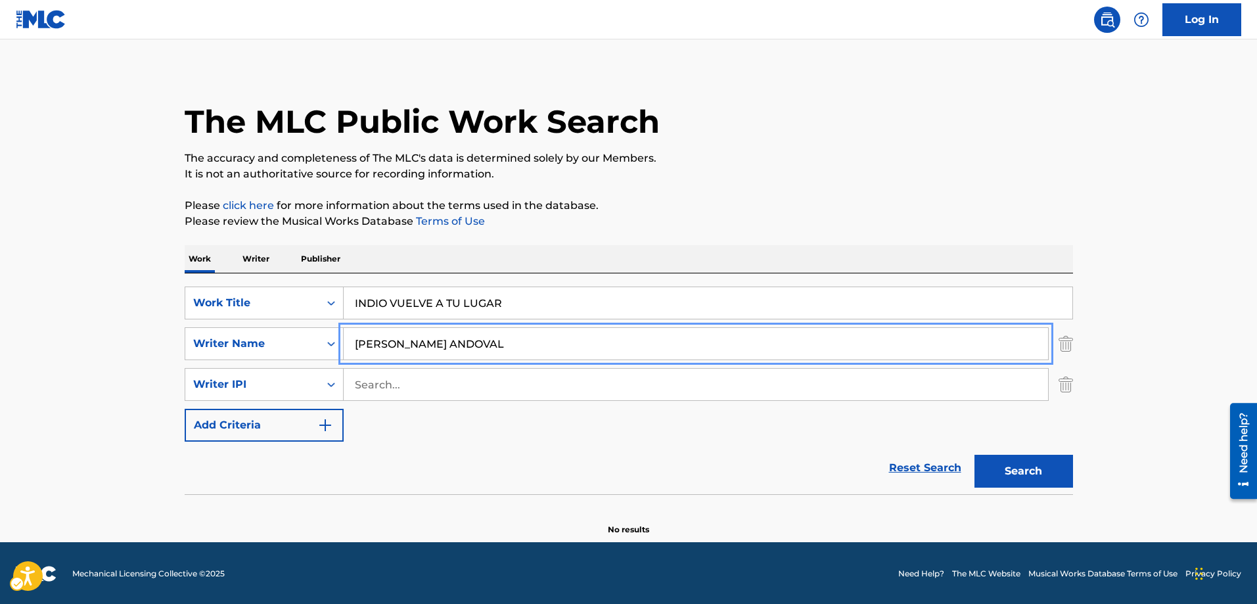
scroll to position [7, 0]
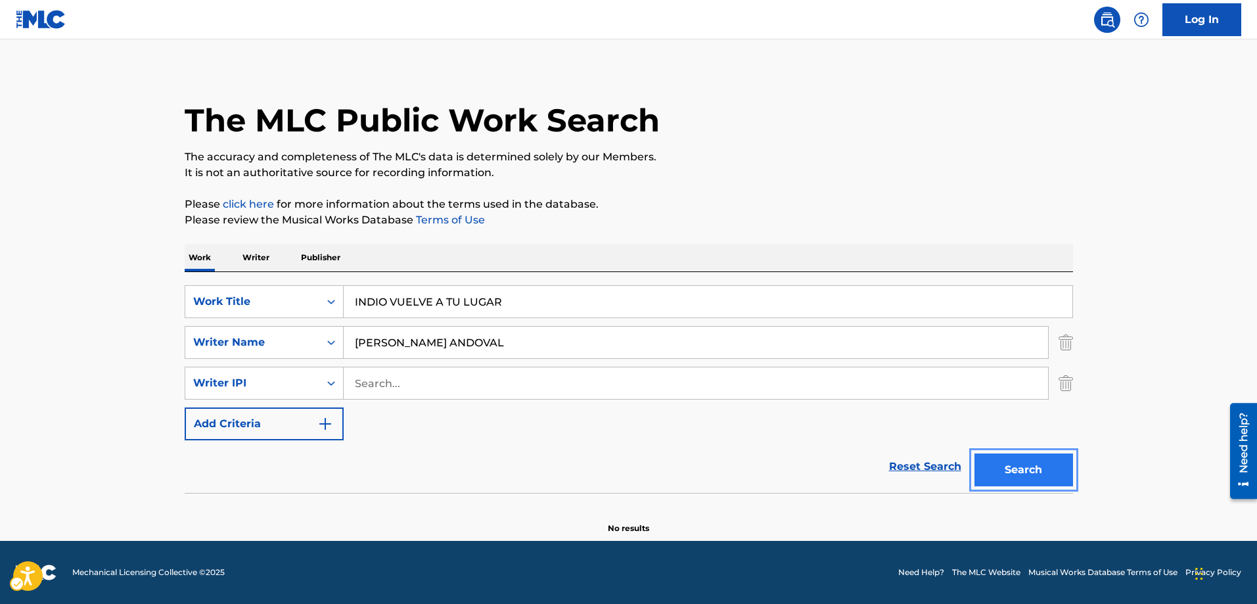
click at [1034, 475] on button "Search" at bounding box center [1023, 469] width 99 height 33
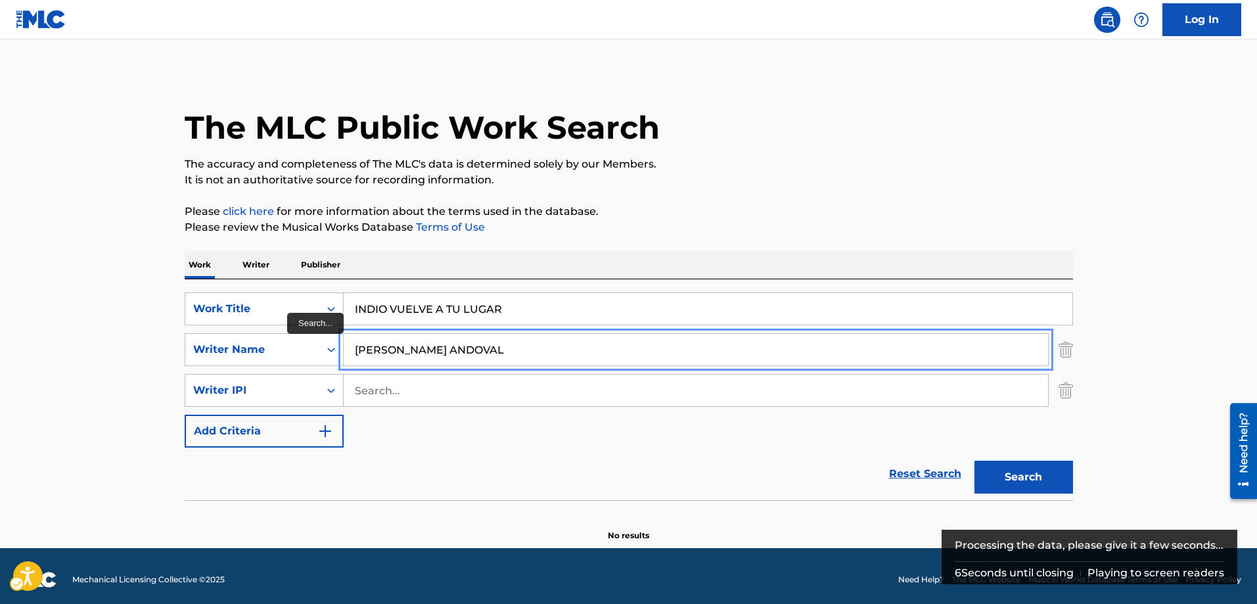
click at [389, 350] on input "RAUL ANDOVAL" at bounding box center [696, 350] width 704 height 32
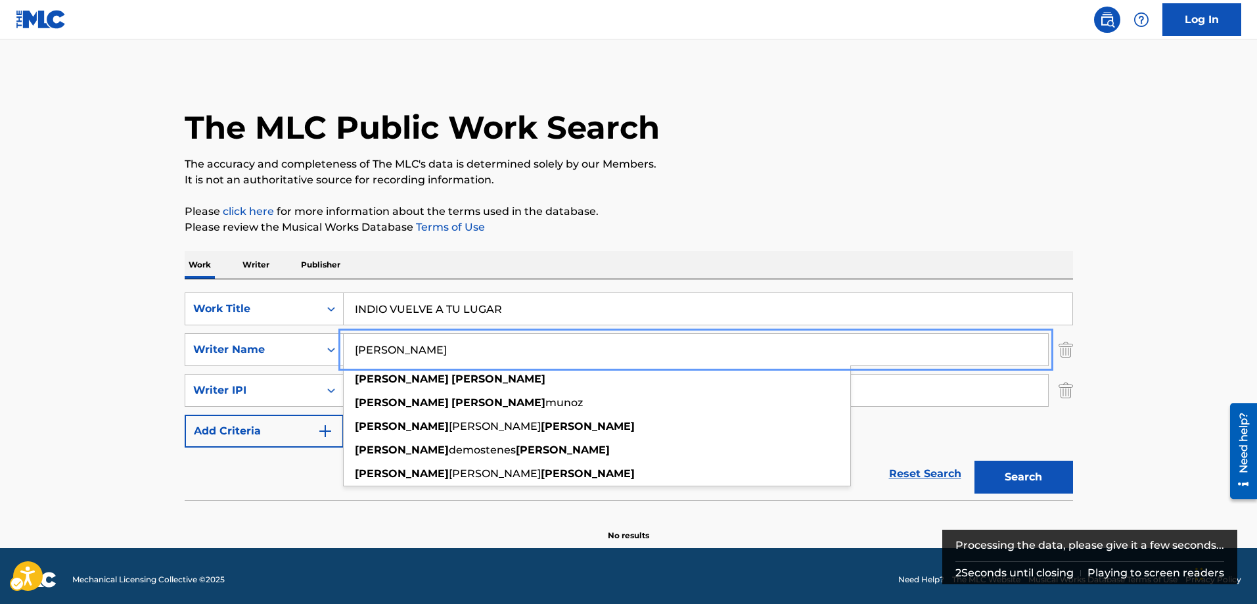
type input "[PERSON_NAME]"
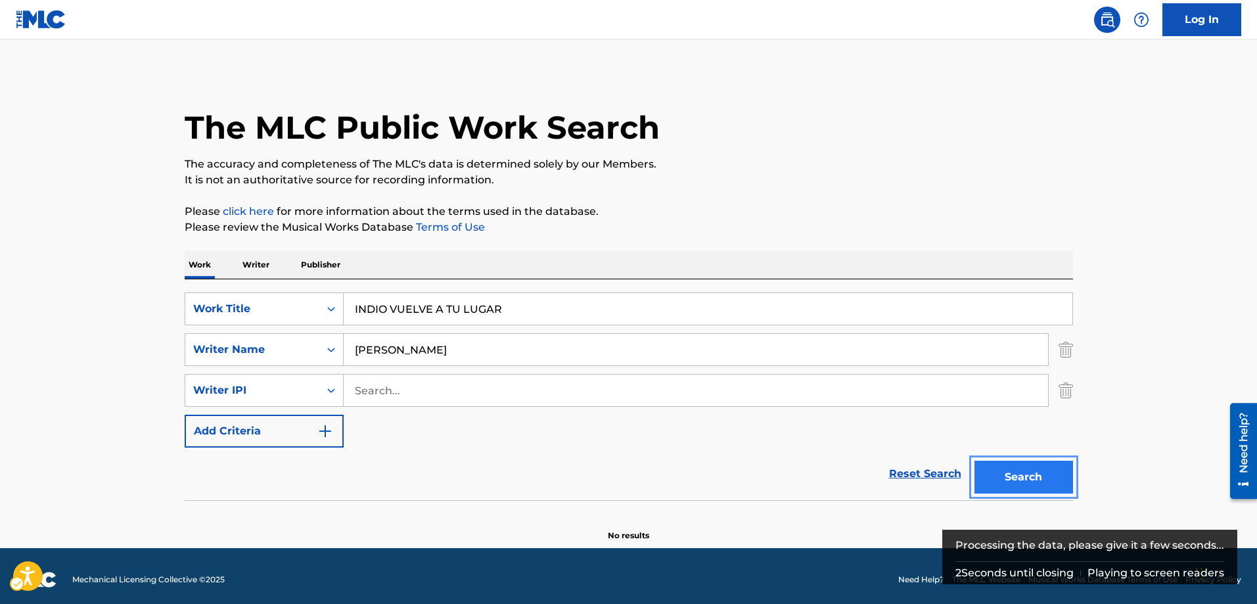
click at [1017, 478] on button "Search" at bounding box center [1023, 477] width 99 height 33
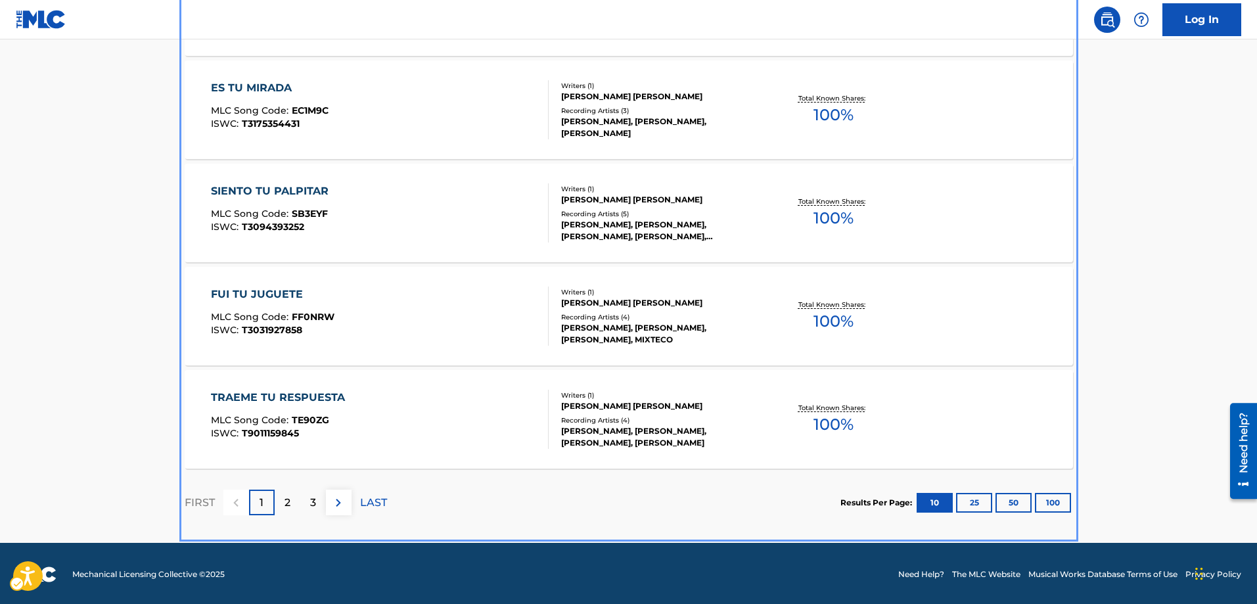
scroll to position [1086, 0]
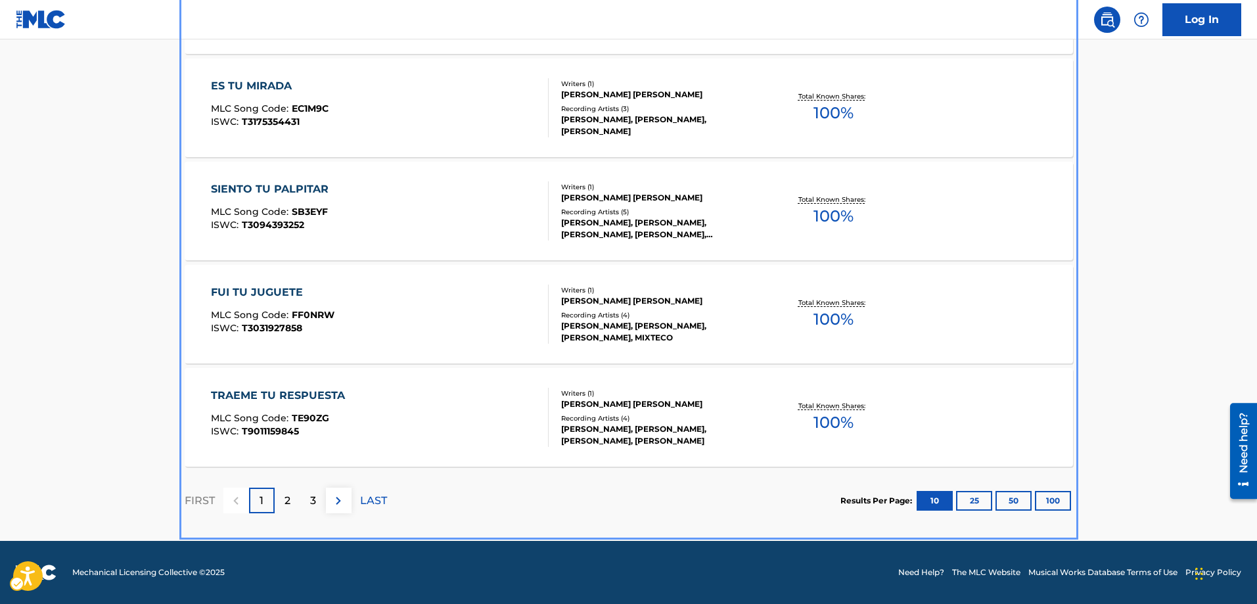
click at [284, 503] on p "2" at bounding box center [287, 501] width 6 height 16
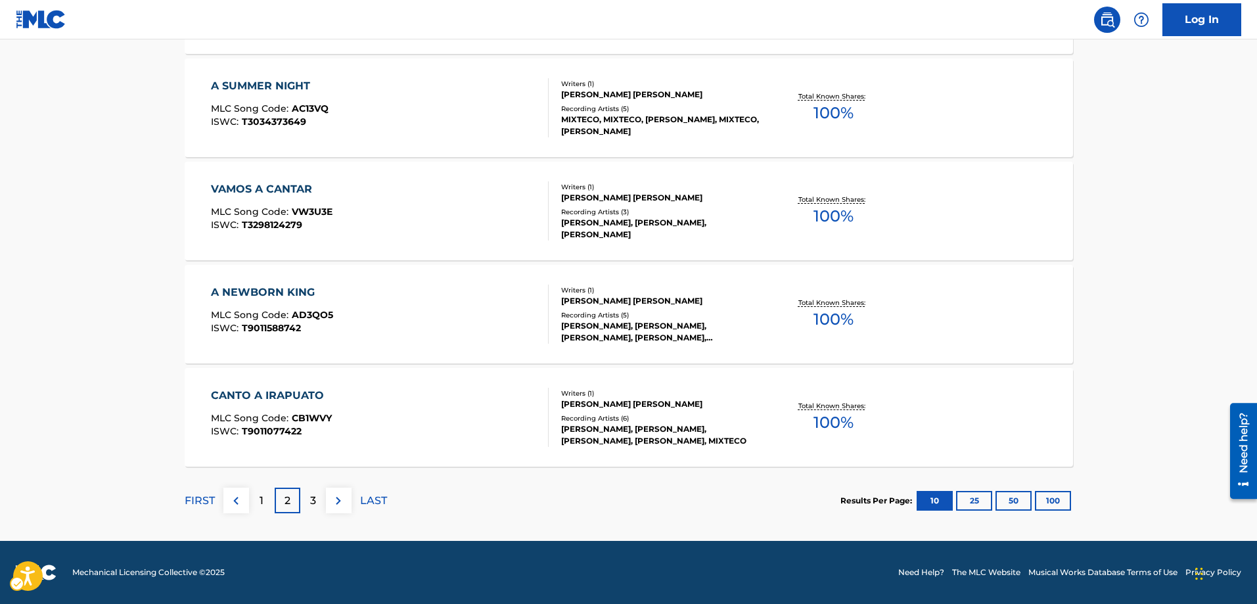
click at [310, 496] on p "3" at bounding box center [313, 501] width 6 height 16
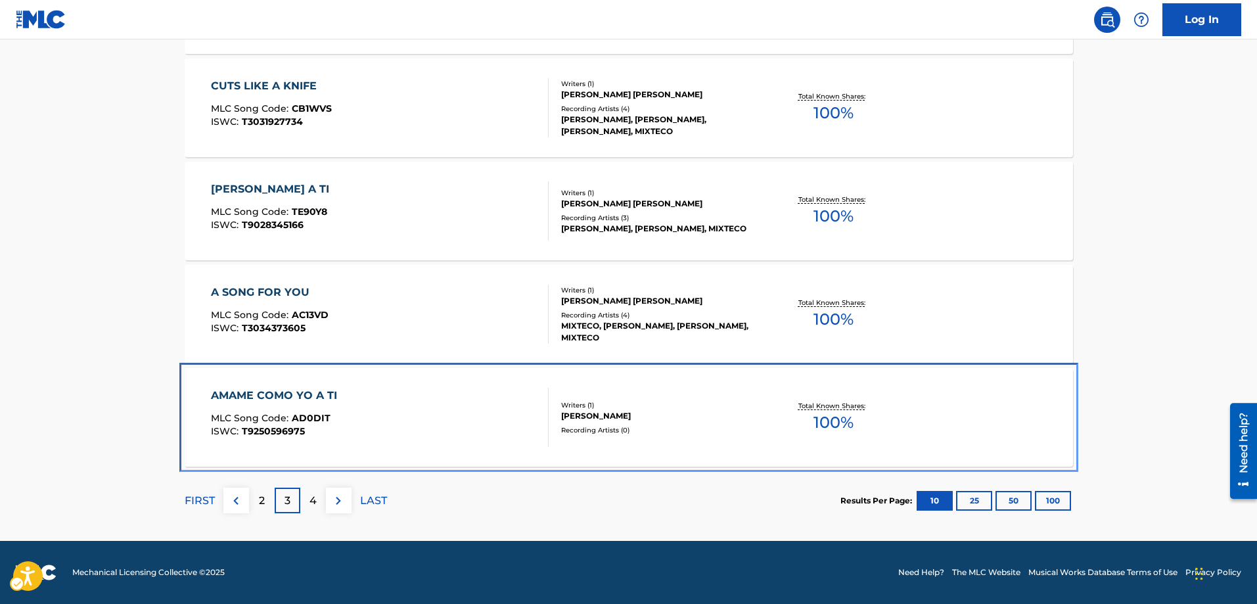
click at [320, 419] on span "AD0DIT" at bounding box center [311, 418] width 39 height 12
